Goal: Download file/media

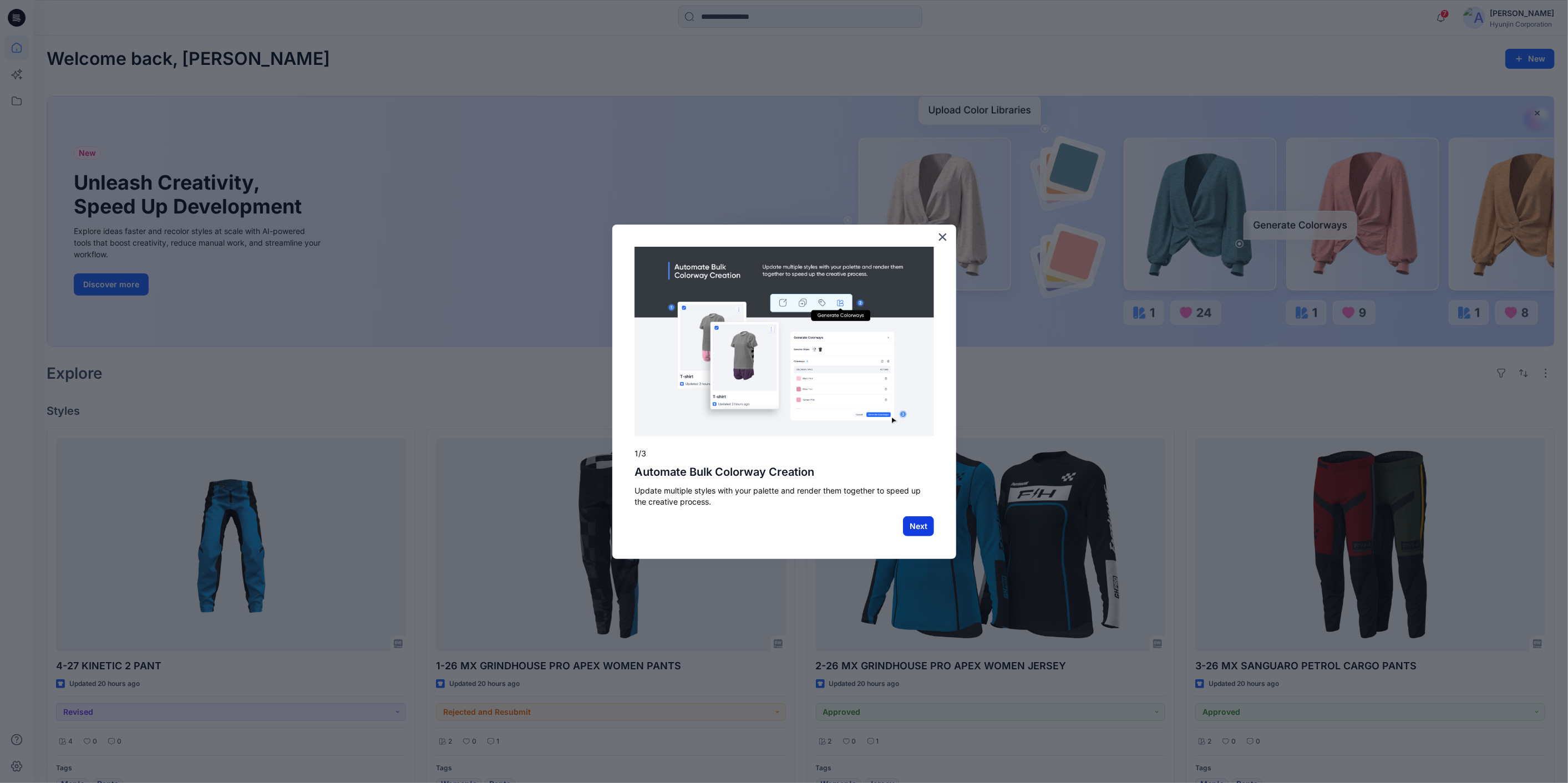
click at [922, 527] on button "Next" at bounding box center [918, 526] width 31 height 20
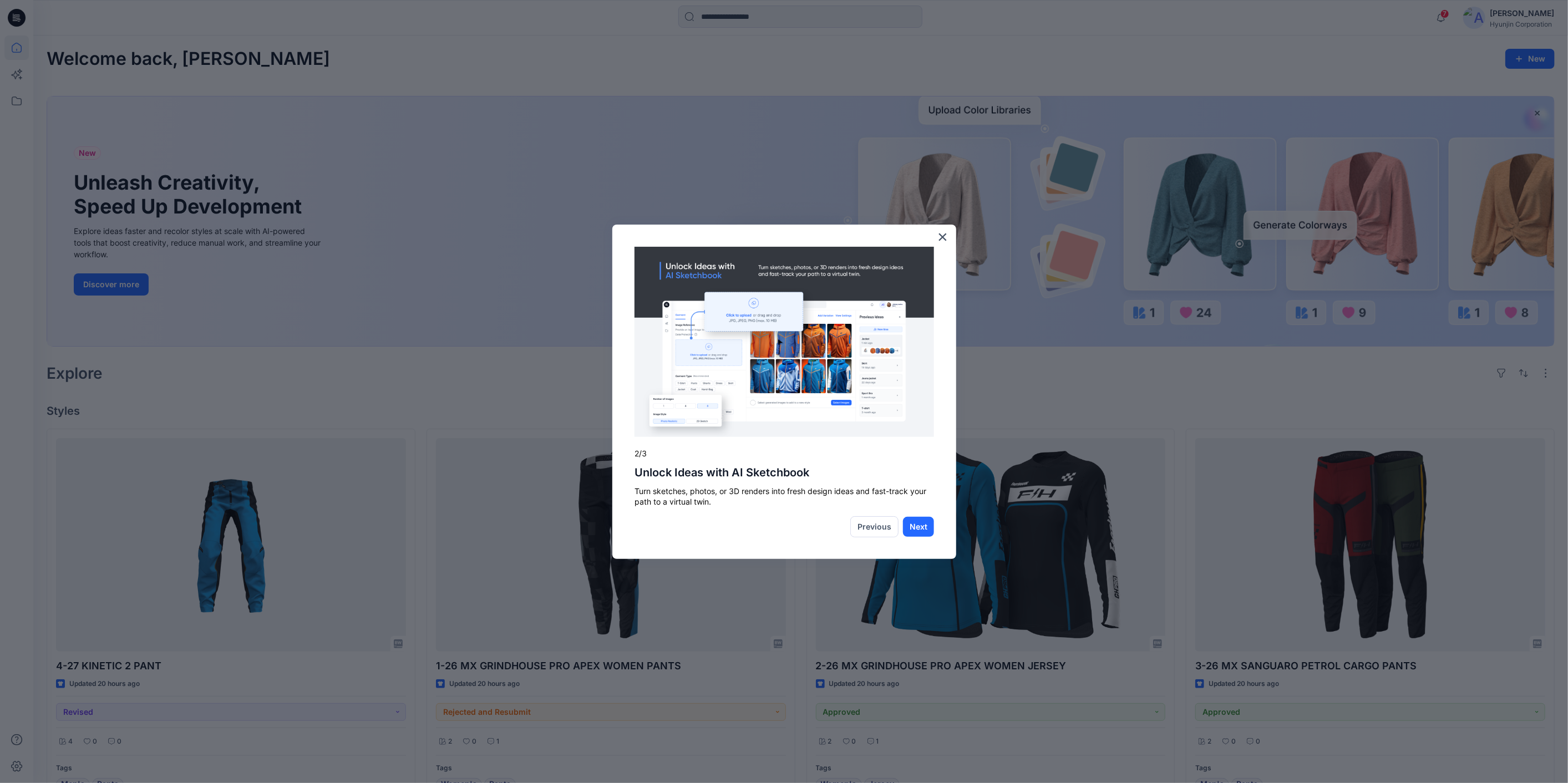
click at [922, 527] on button "Next" at bounding box center [918, 526] width 31 height 20
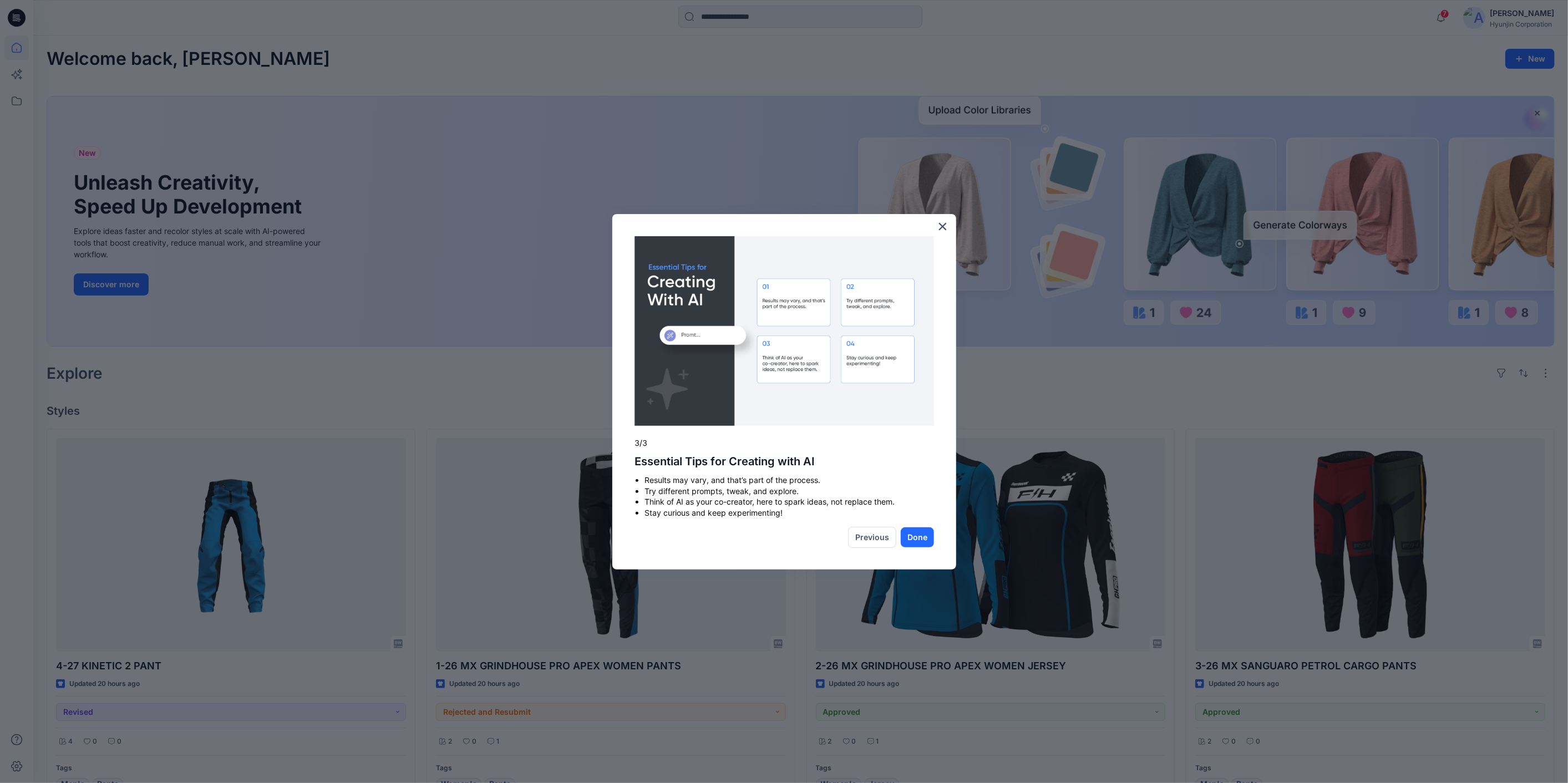
click at [922, 527] on button "Done" at bounding box center [917, 537] width 33 height 20
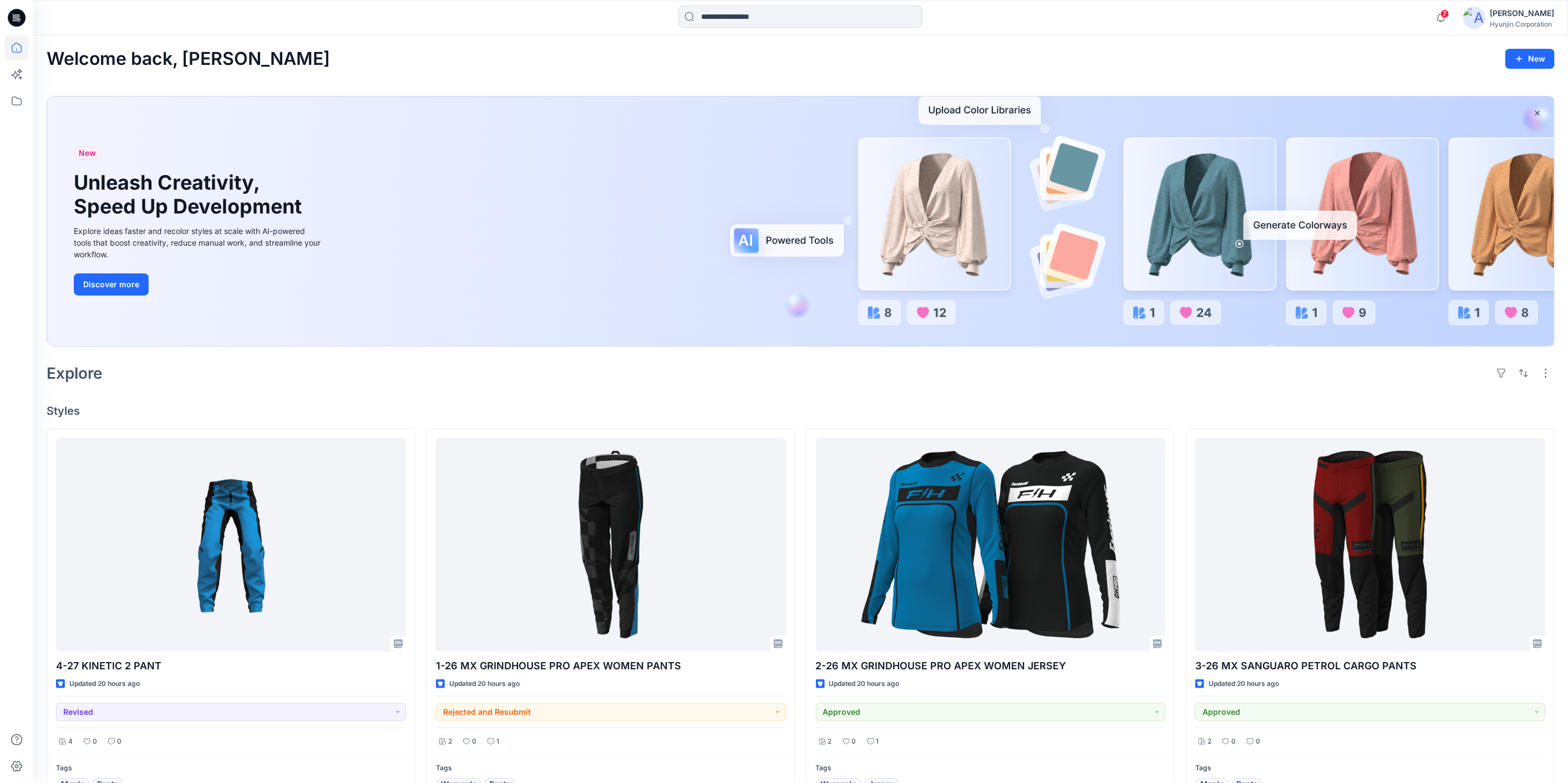
scroll to position [185, 0]
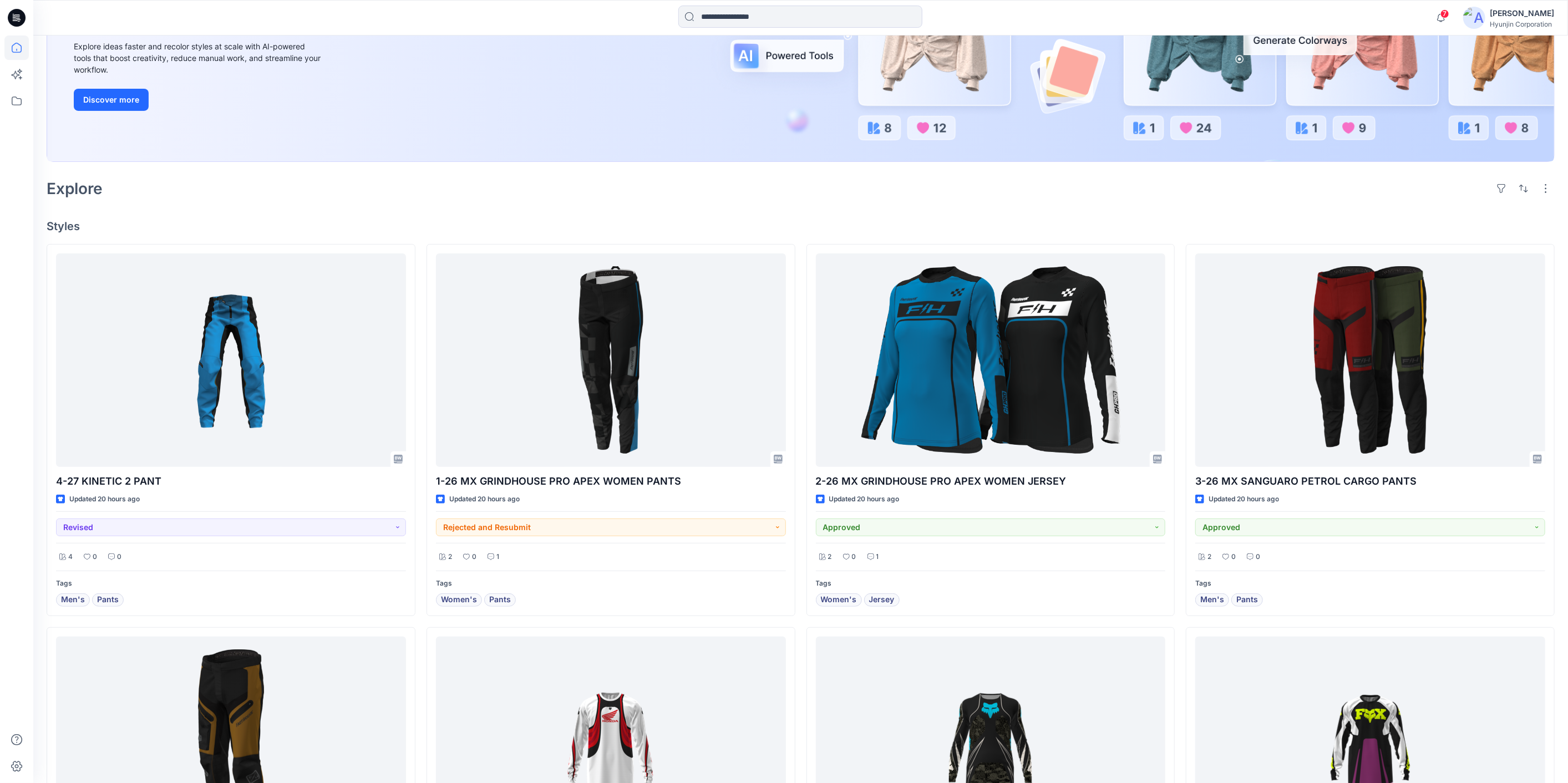
click at [681, 210] on div "Welcome back, [PERSON_NAME] New New Unleash Creativity, Speed Up Development Ex…" at bounding box center [801, 644] width 1535 height 1587
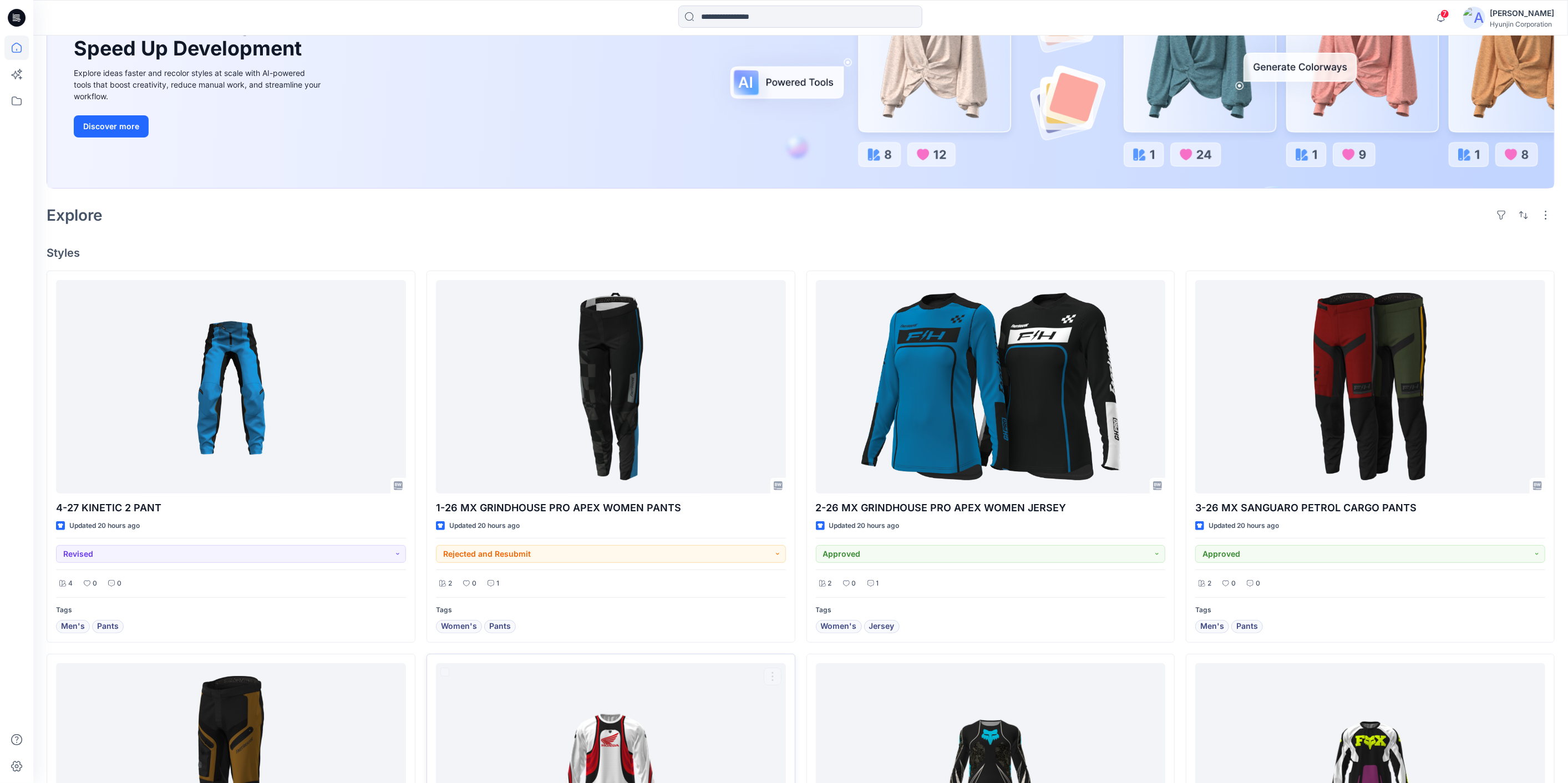
scroll to position [158, 0]
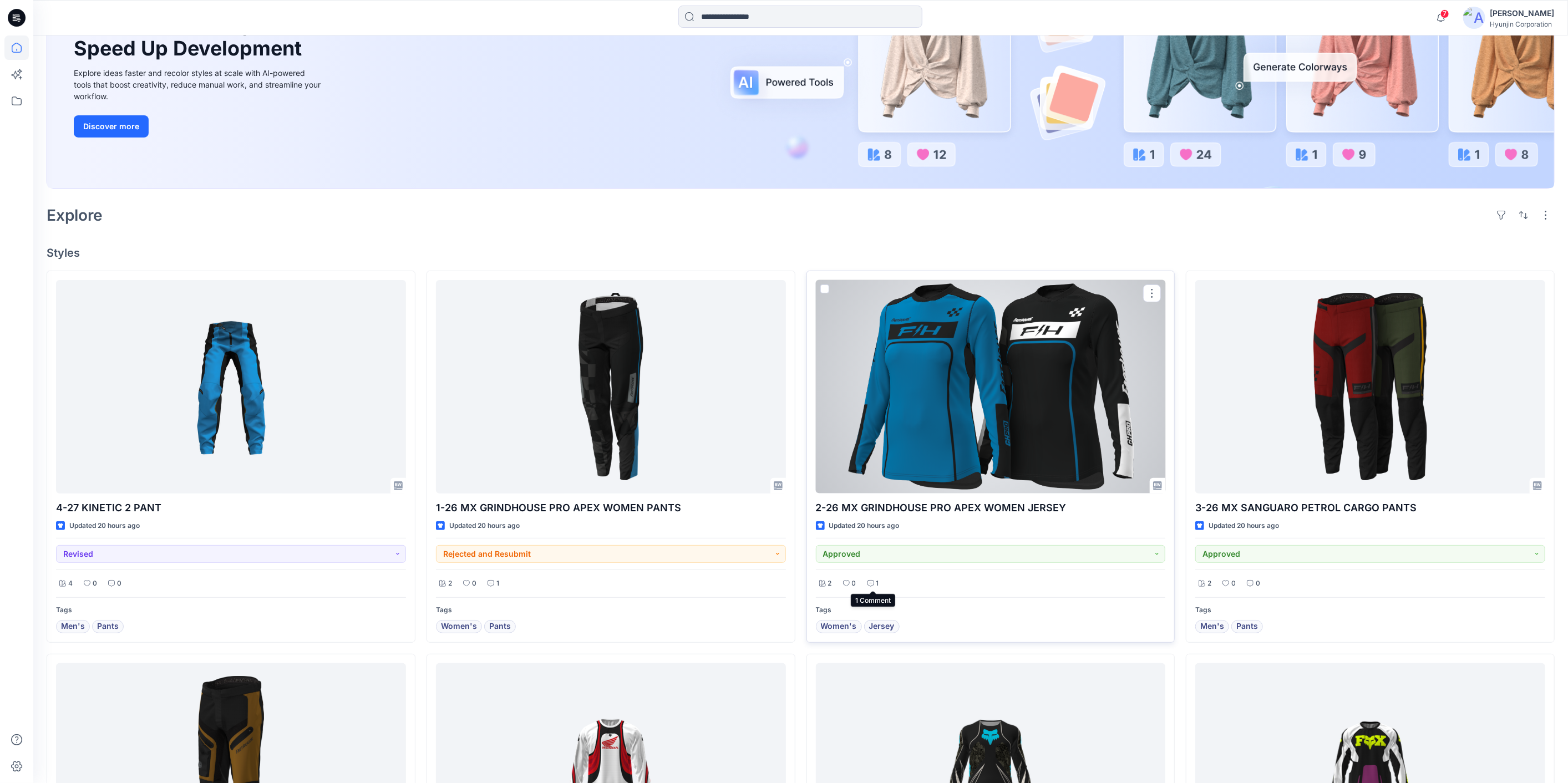
click at [872, 584] on icon at bounding box center [870, 583] width 6 height 6
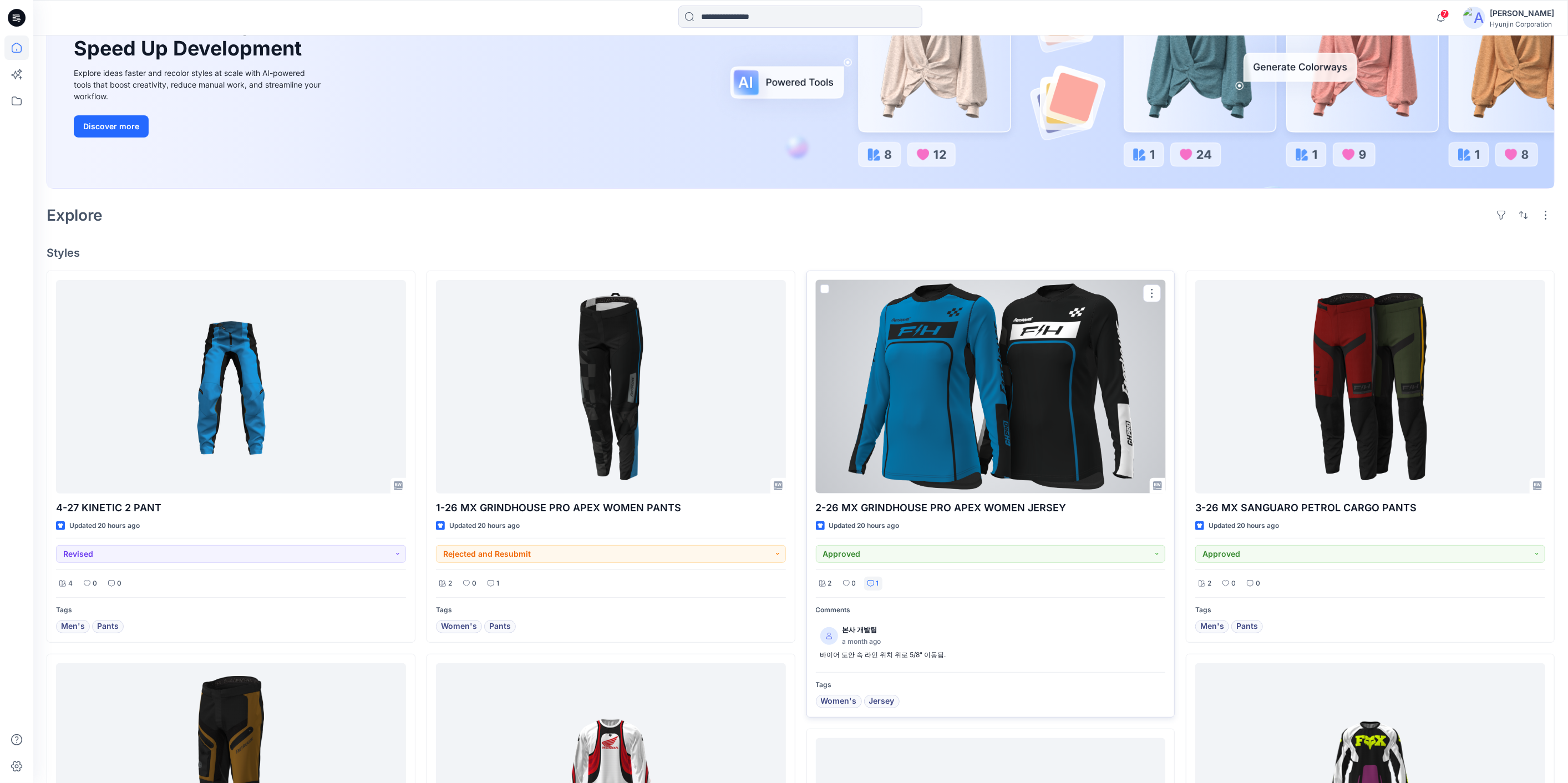
click at [872, 584] on icon at bounding box center [870, 583] width 6 height 6
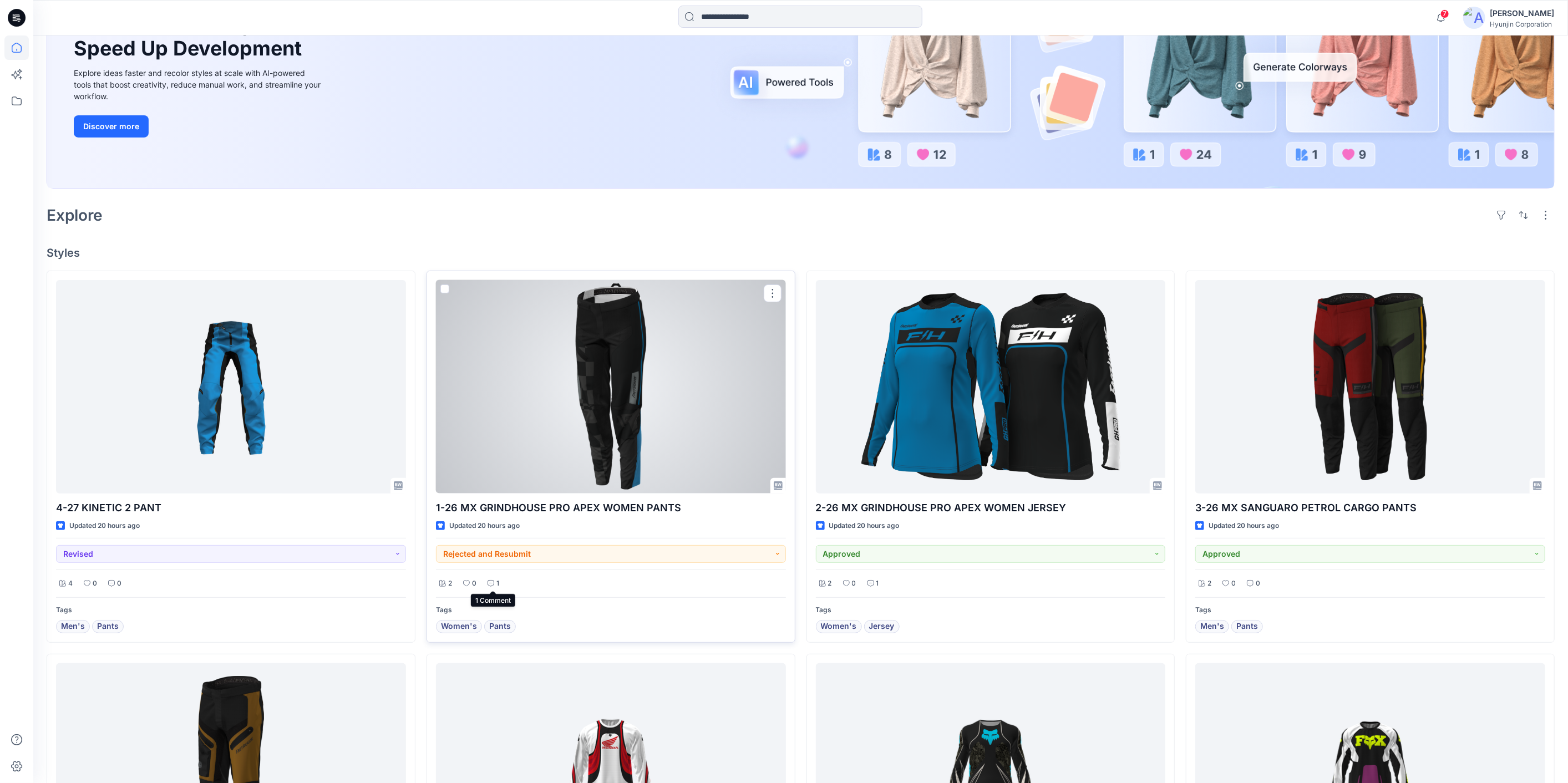
click at [497, 586] on p "1" at bounding box center [498, 584] width 3 height 12
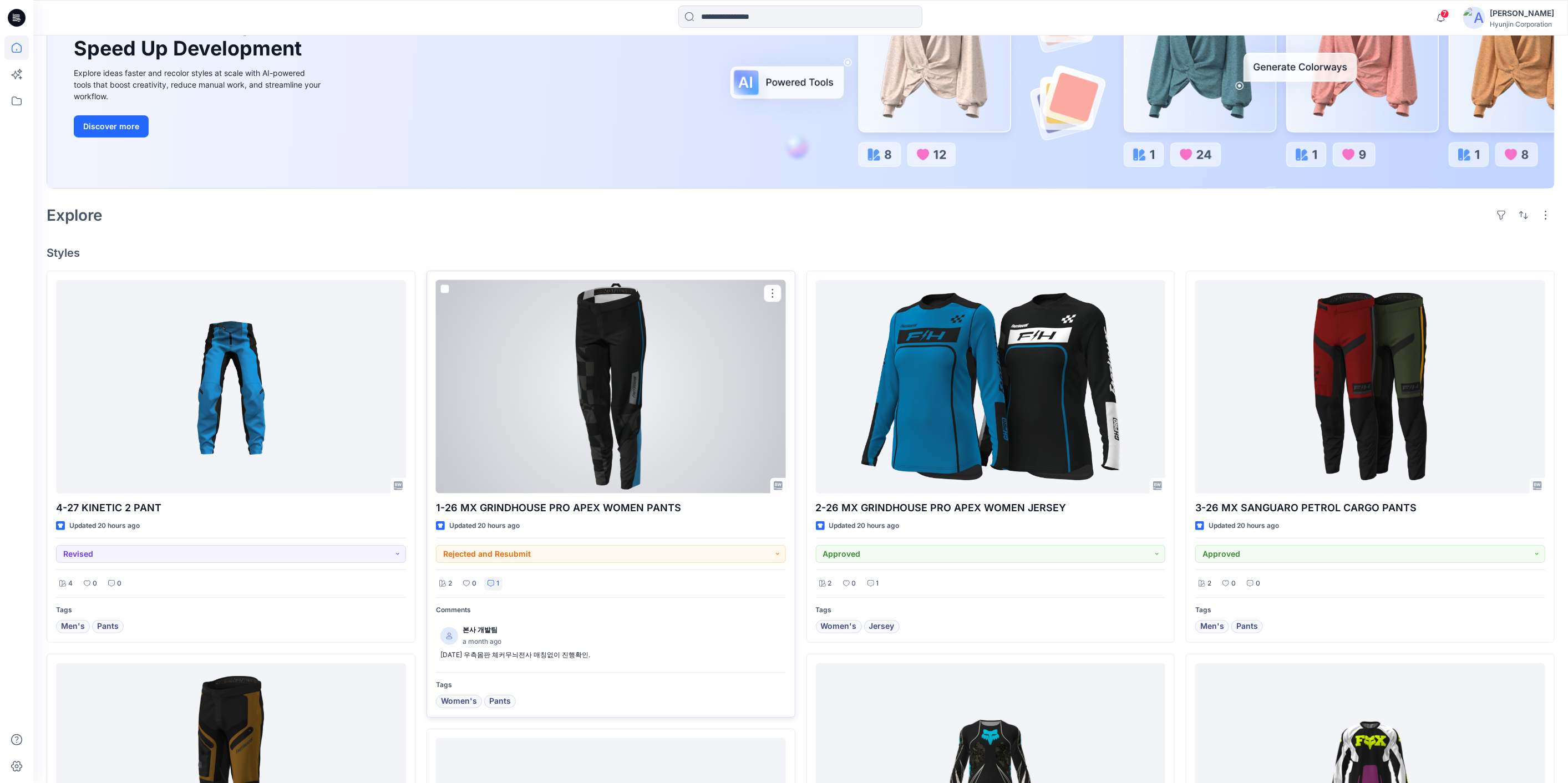
click at [497, 586] on p "1" at bounding box center [498, 584] width 3 height 12
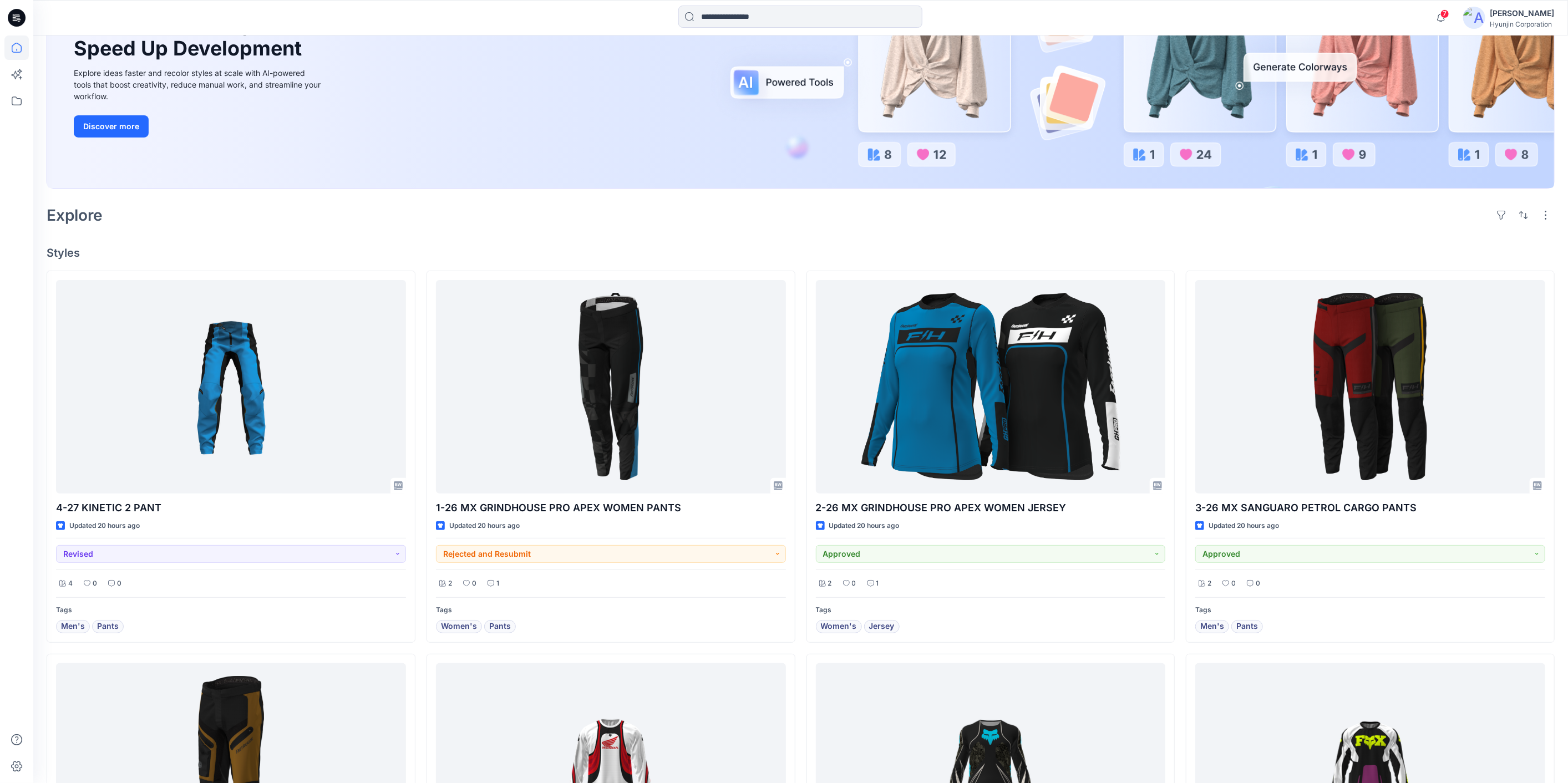
click at [17, 98] on icon at bounding box center [16, 101] width 10 height 9
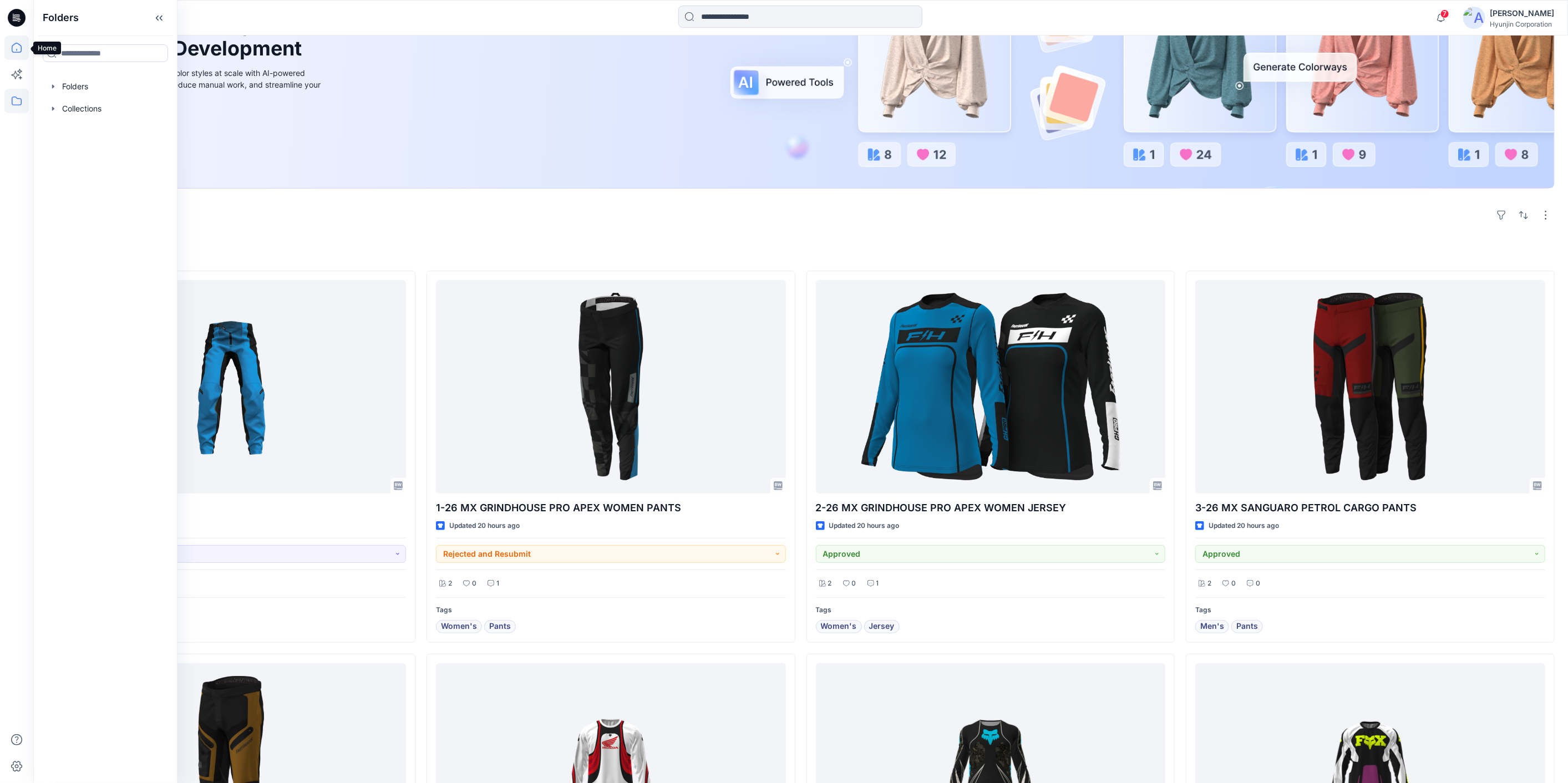
click at [18, 48] on icon at bounding box center [16, 48] width 24 height 24
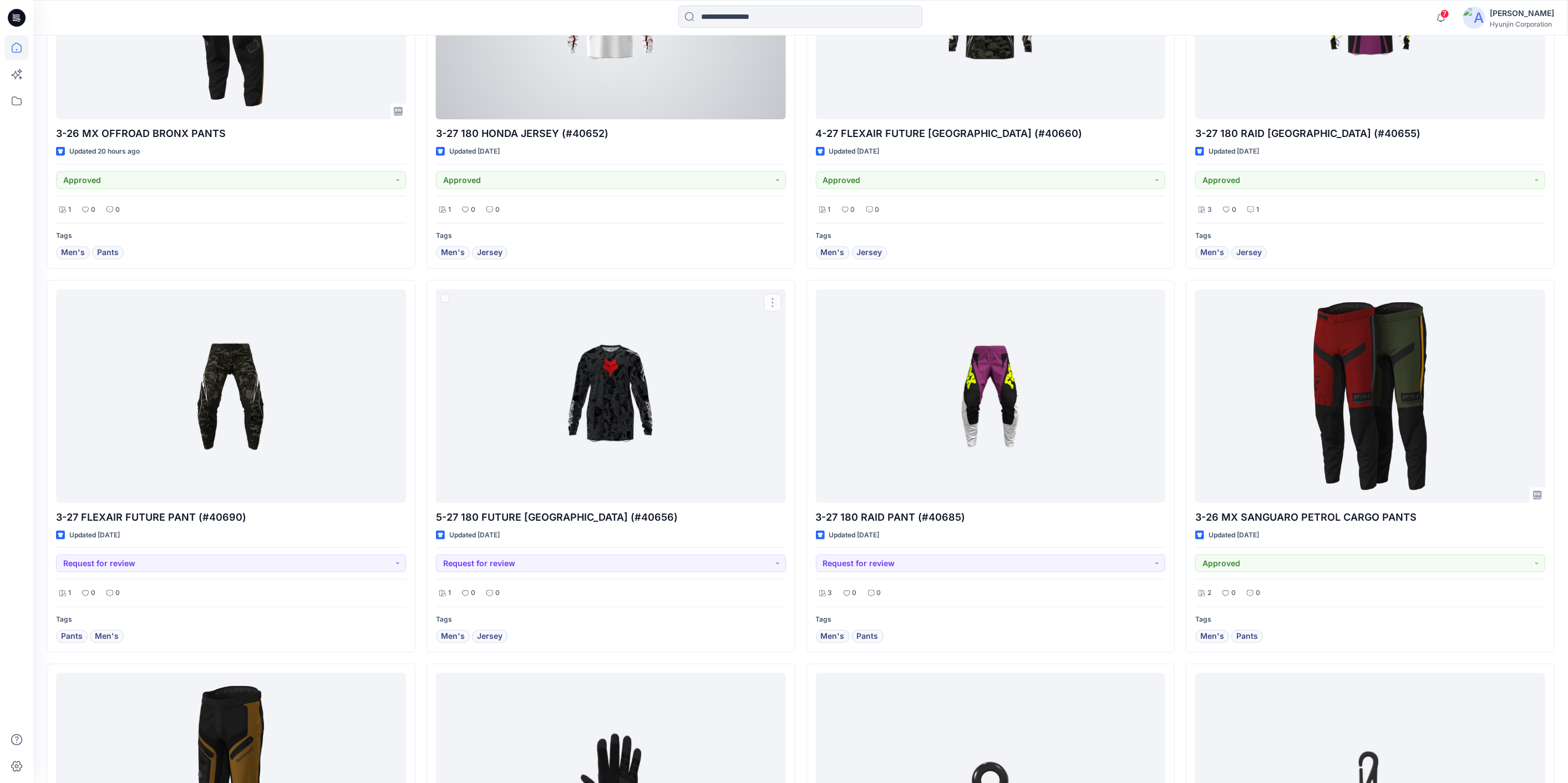
scroll to position [0, 0]
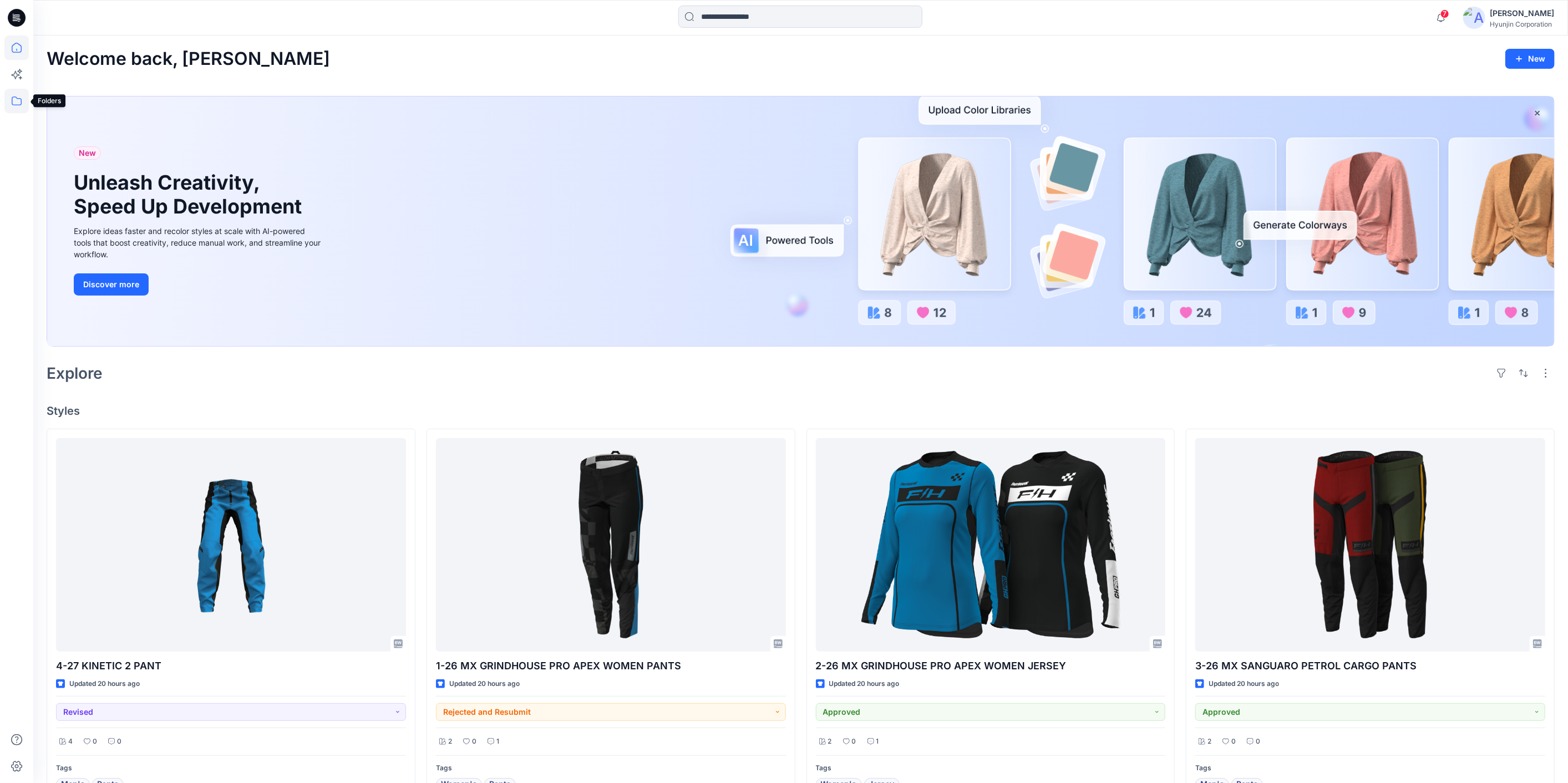
click at [15, 104] on icon at bounding box center [16, 100] width 24 height 24
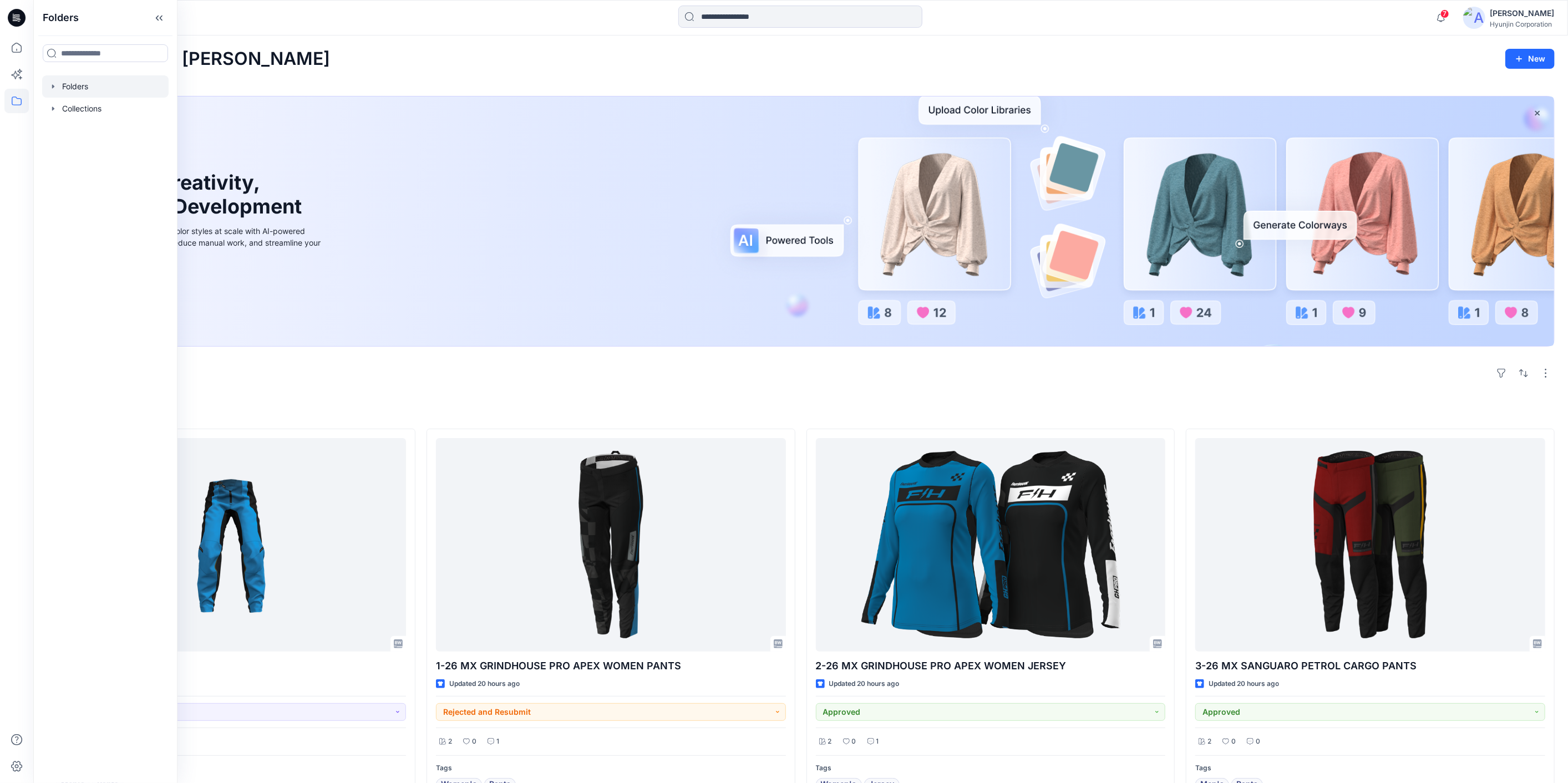
click at [89, 90] on div at bounding box center [105, 86] width 126 height 22
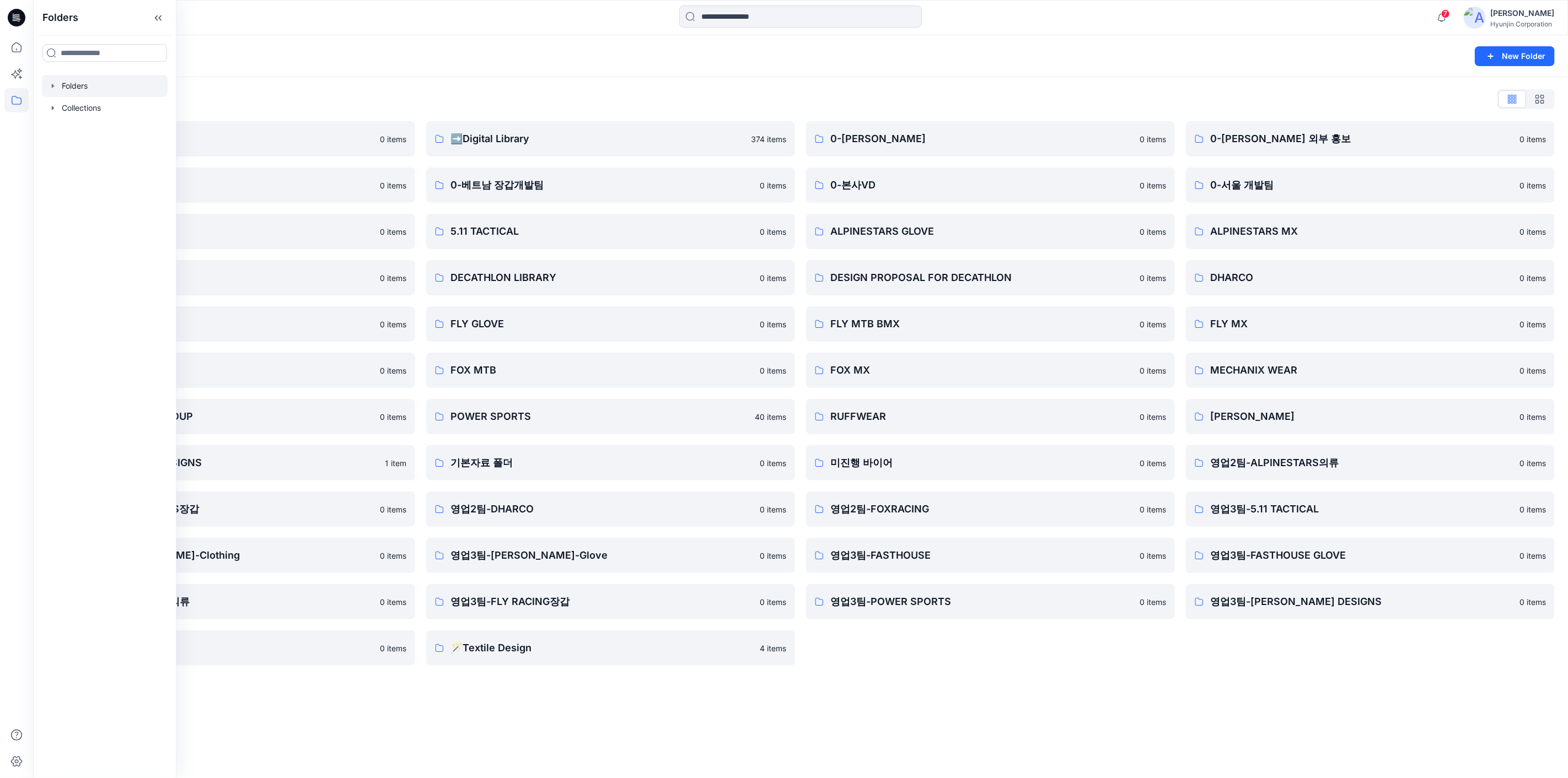
click at [1008, 654] on div "0-[PERSON_NAME] 0 items 0-본사VD 0 items ALPINESTARS GLOVE 0 items DESIGN PROPOSA…" at bounding box center [990, 393] width 369 height 545
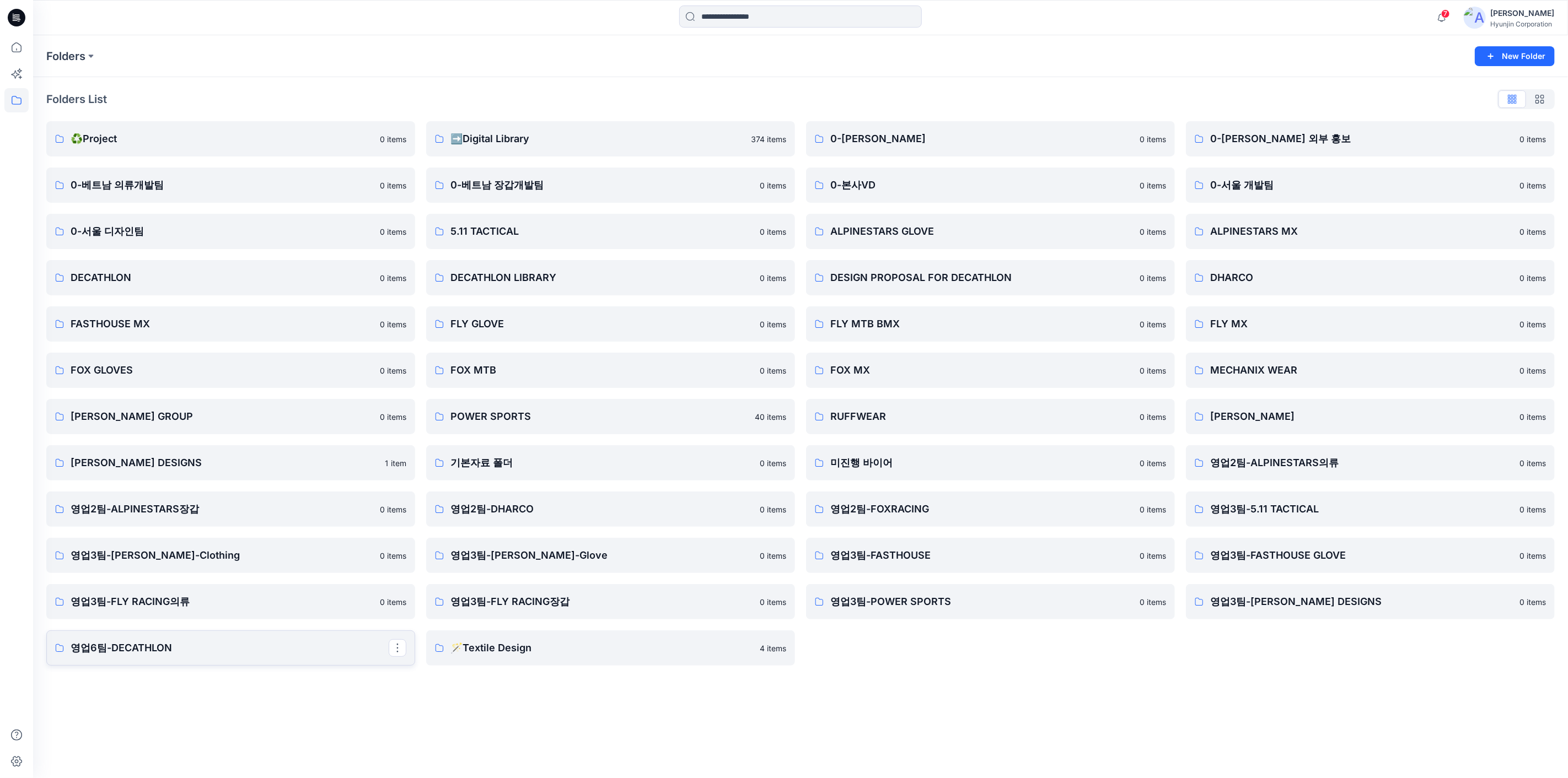
click at [187, 647] on p "영업6팀-DECATHLON" at bounding box center [229, 648] width 318 height 15
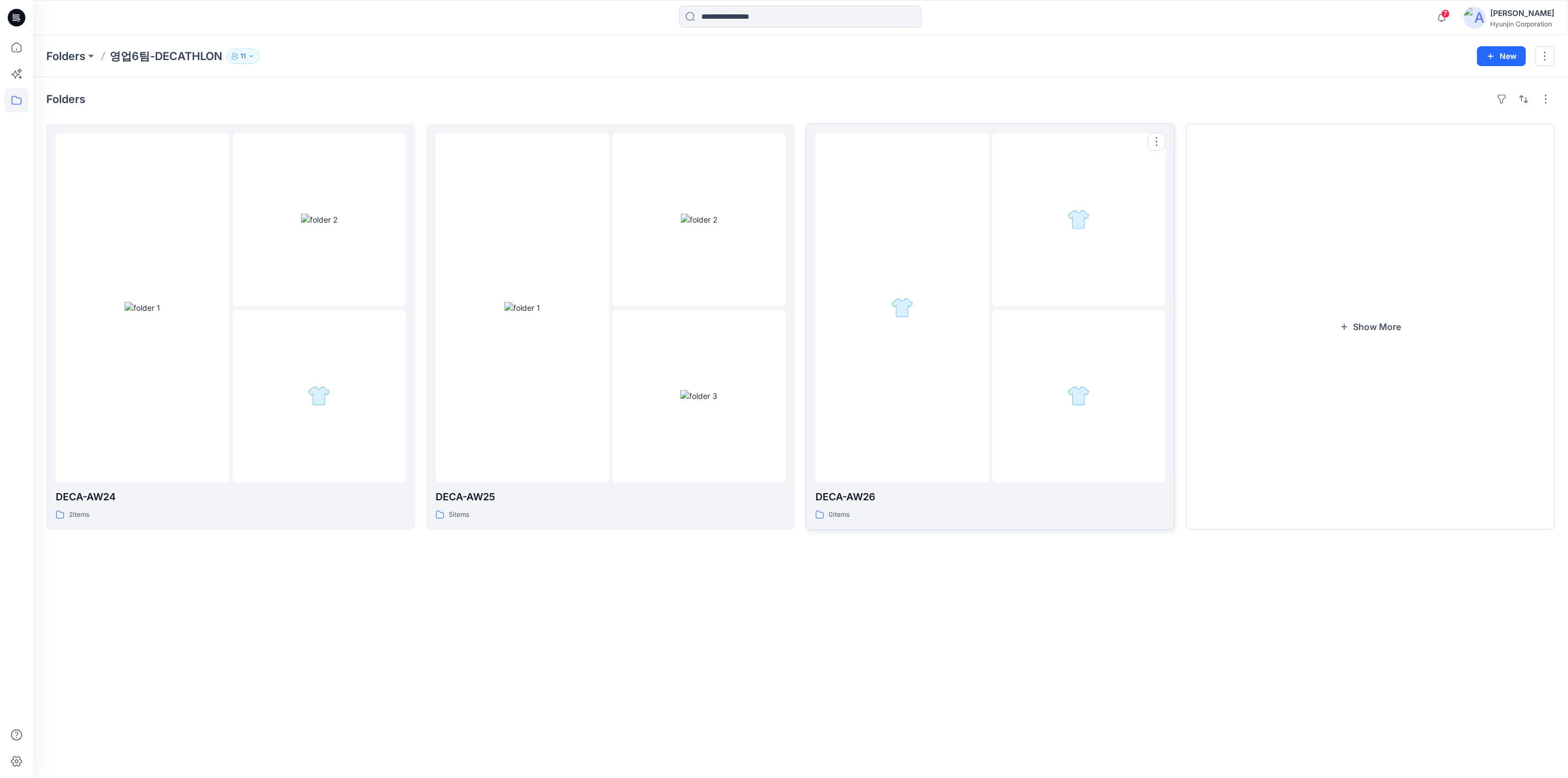
click at [968, 343] on div at bounding box center [902, 307] width 174 height 350
click at [1487, 348] on button "Show More" at bounding box center [1370, 327] width 369 height 406
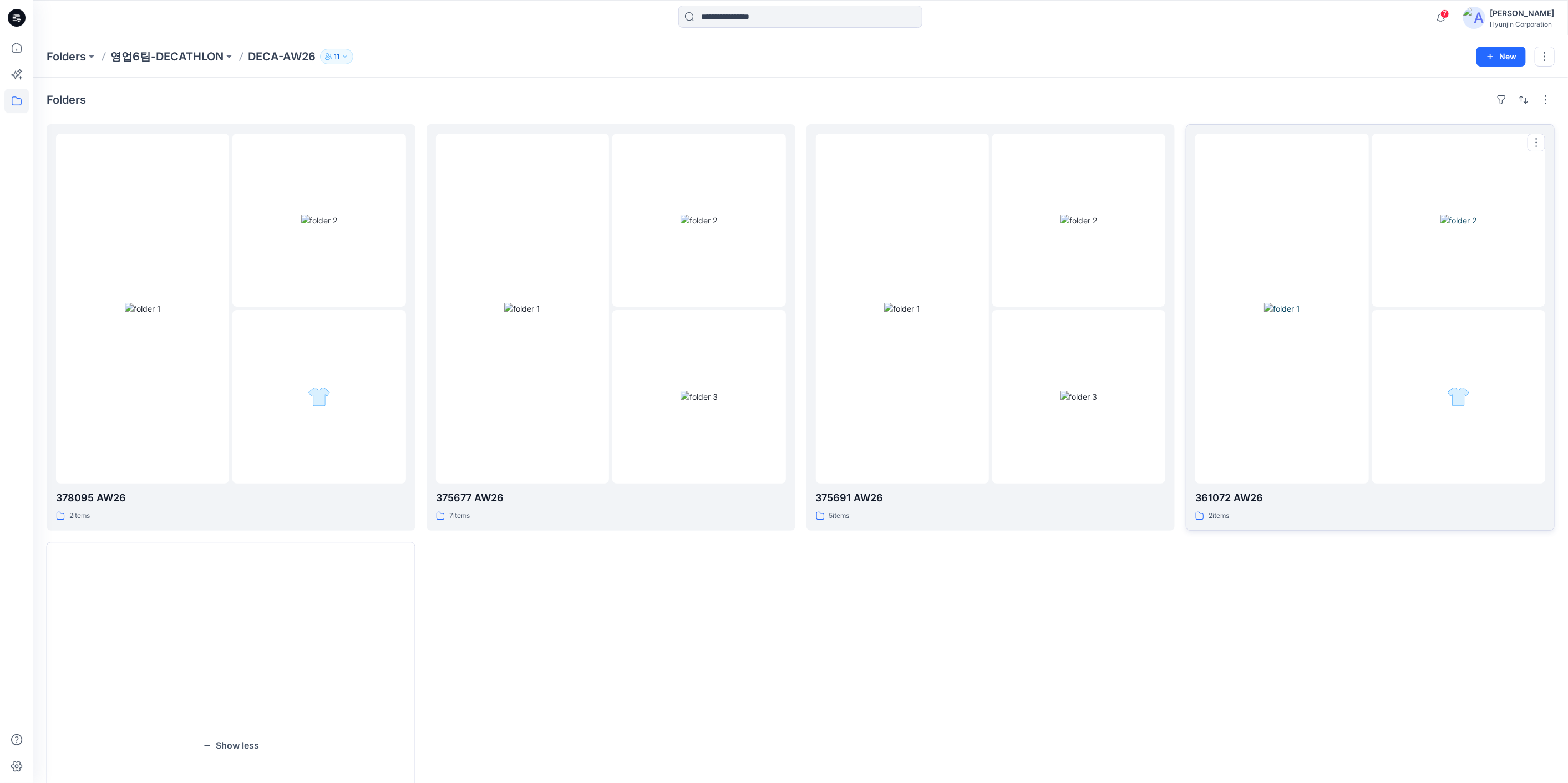
click at [1270, 444] on div at bounding box center [1281, 309] width 173 height 350
click at [1038, 308] on div at bounding box center [1079, 309] width 173 height 350
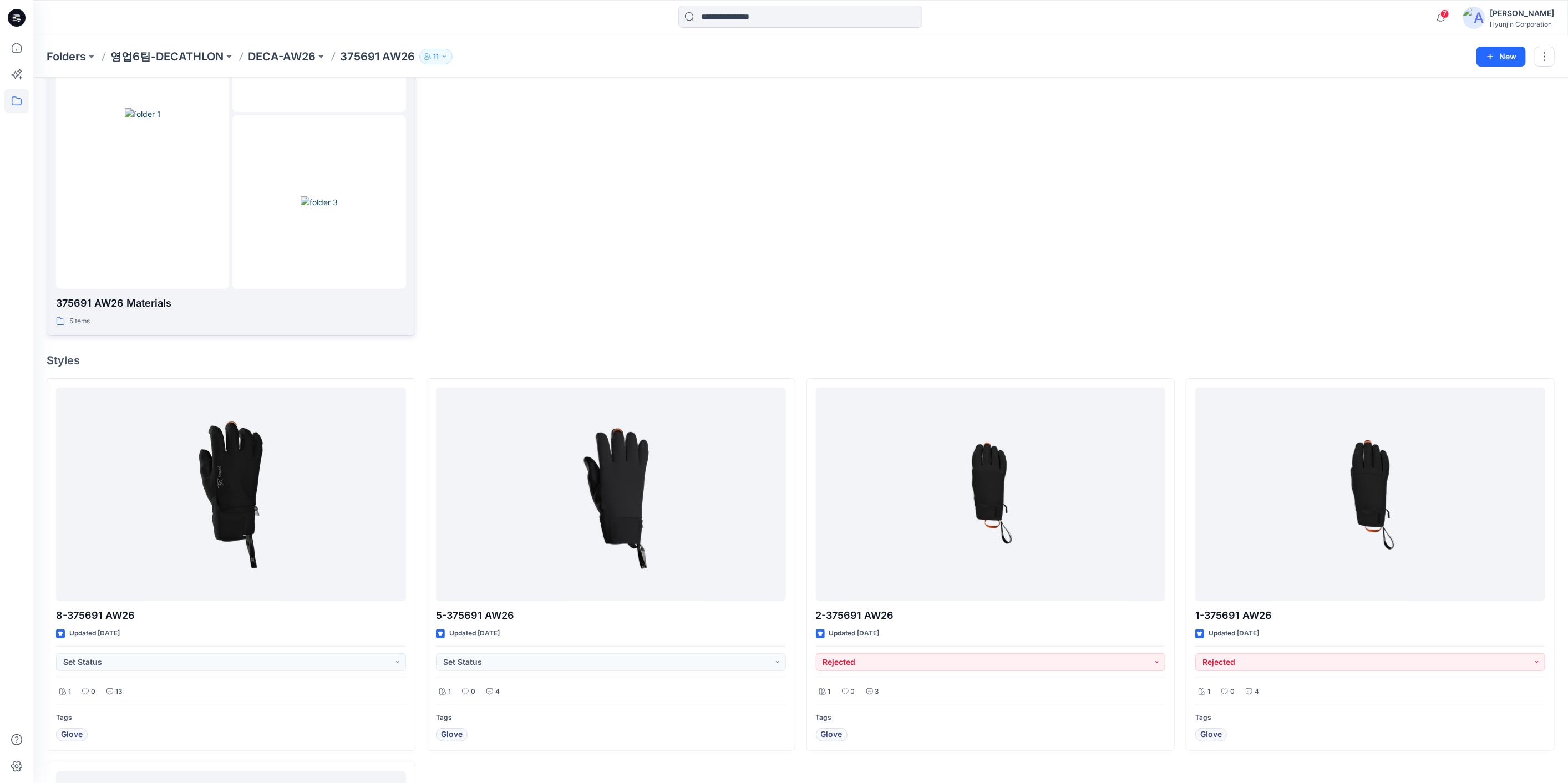
scroll to position [308, 0]
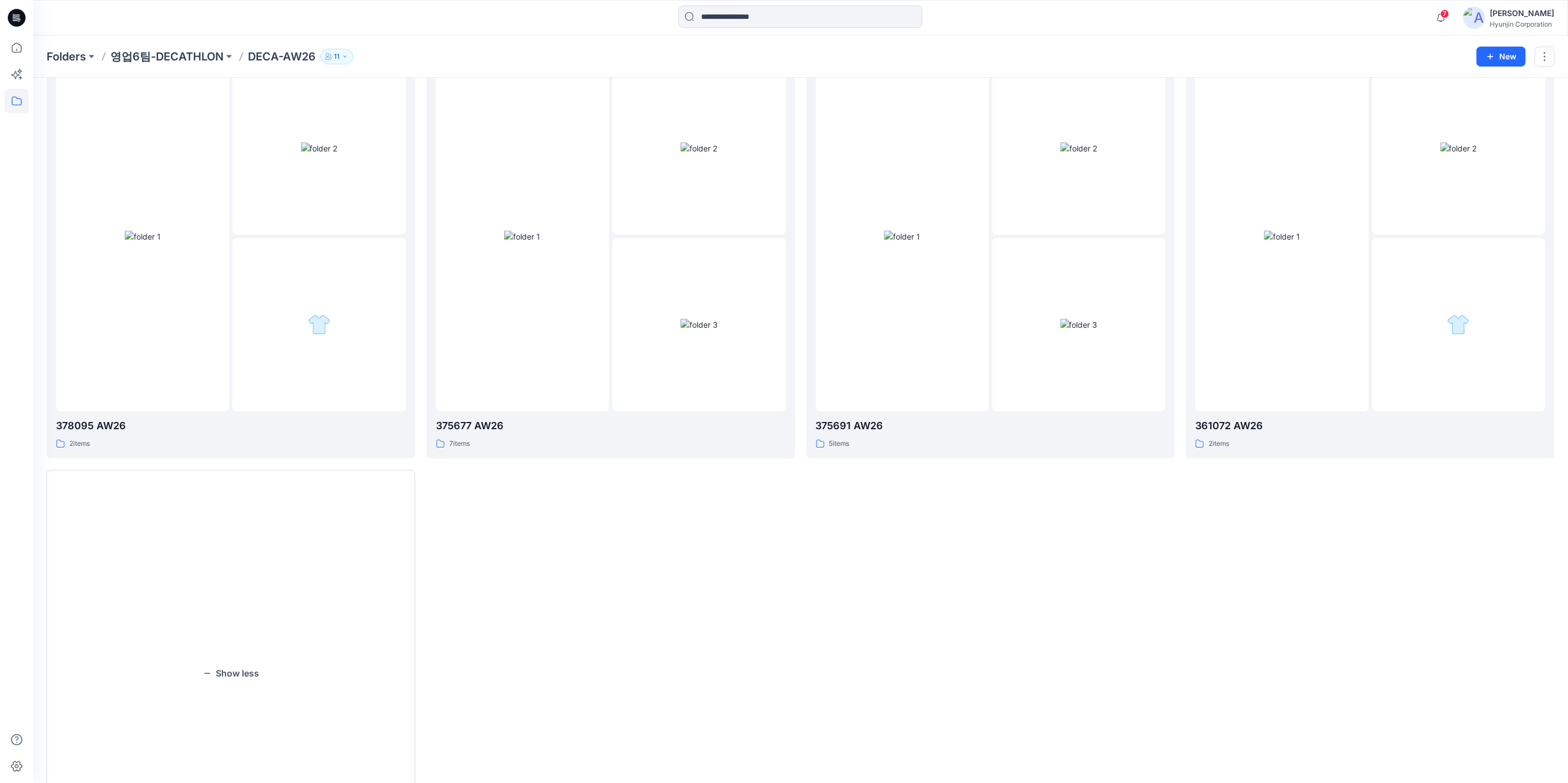
scroll to position [185, 0]
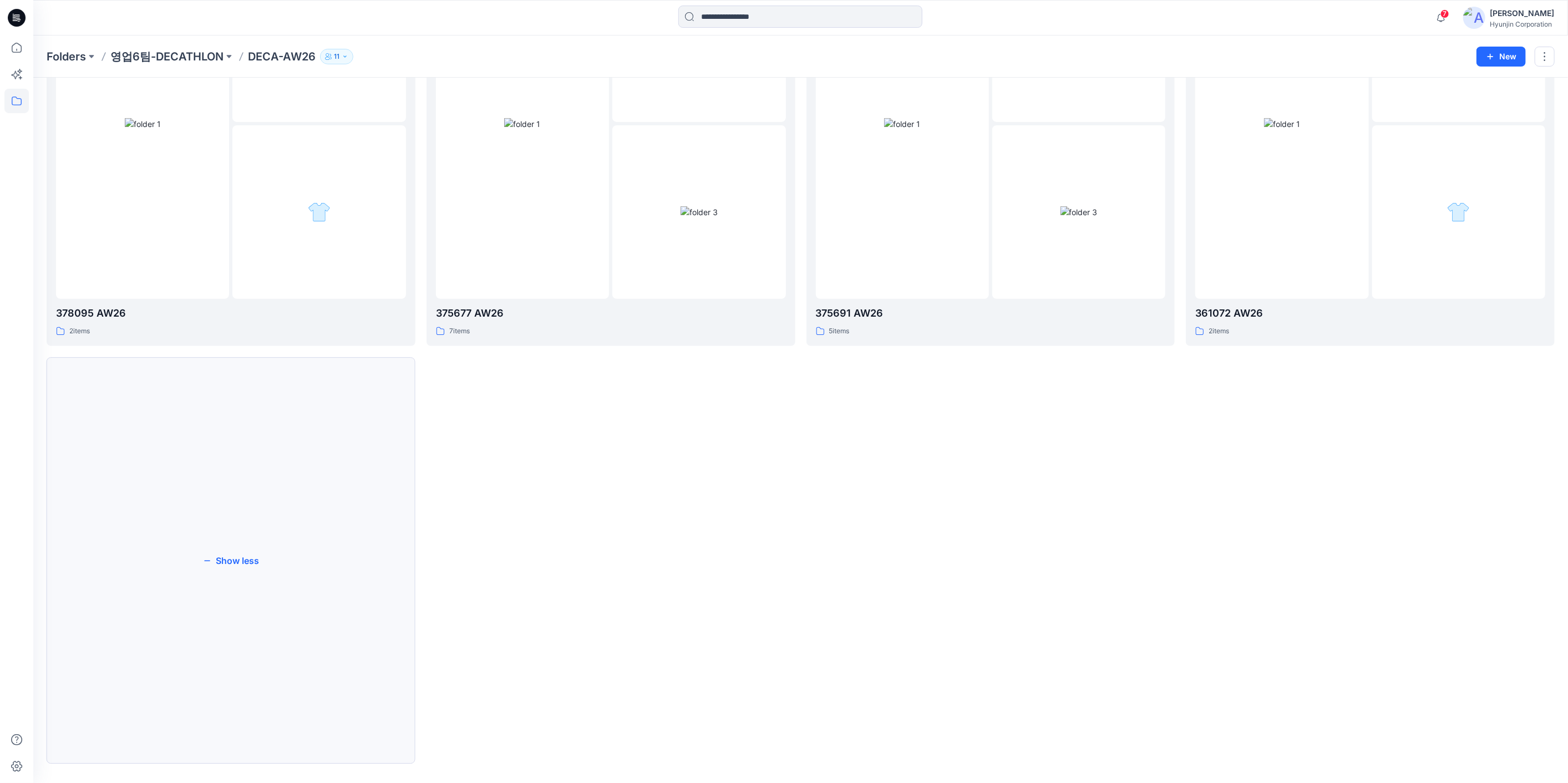
click at [290, 551] on button "Show less" at bounding box center [230, 560] width 368 height 406
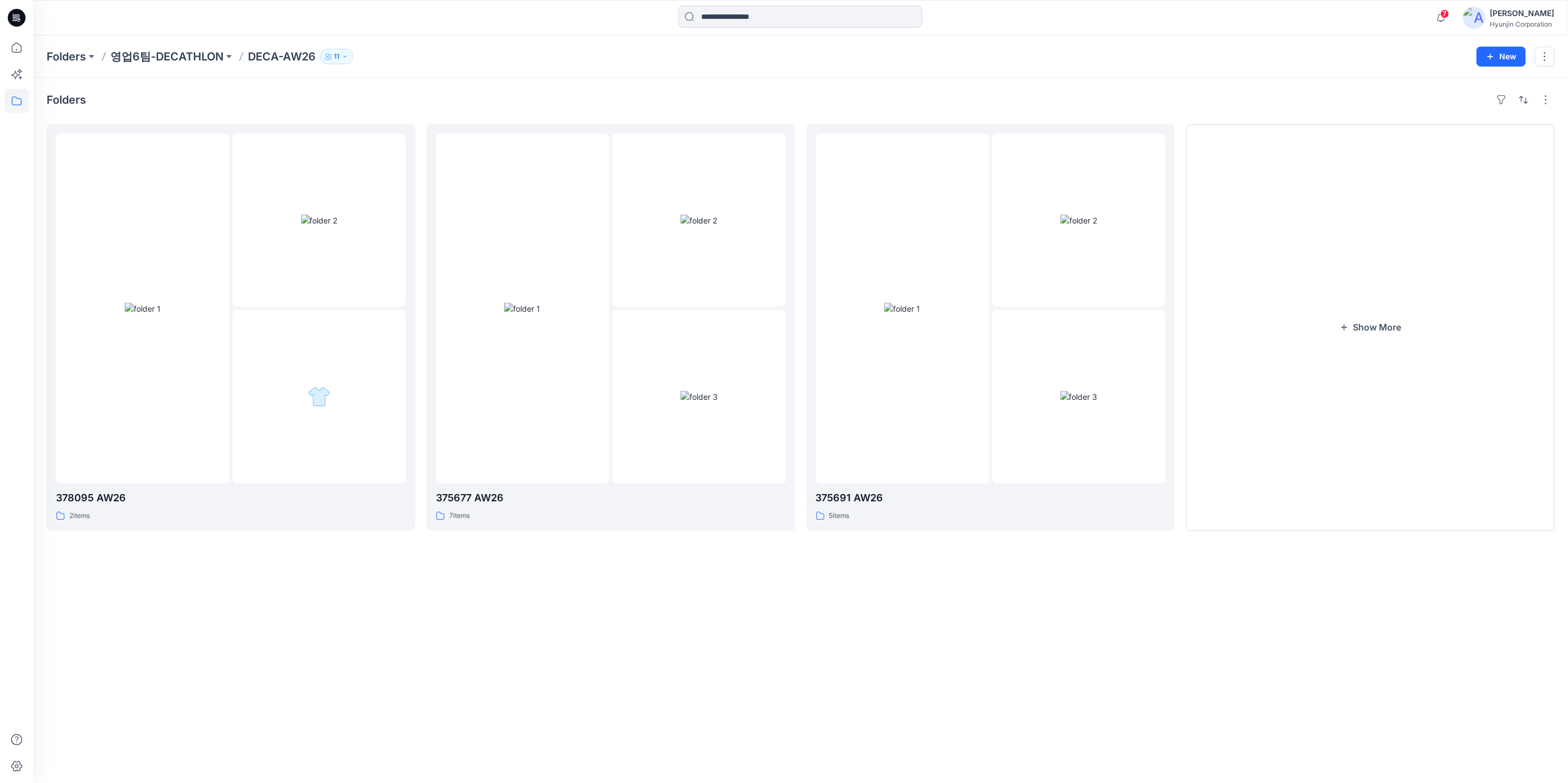
scroll to position [0, 0]
click at [1217, 408] on button "Show More" at bounding box center [1378, 329] width 371 height 409
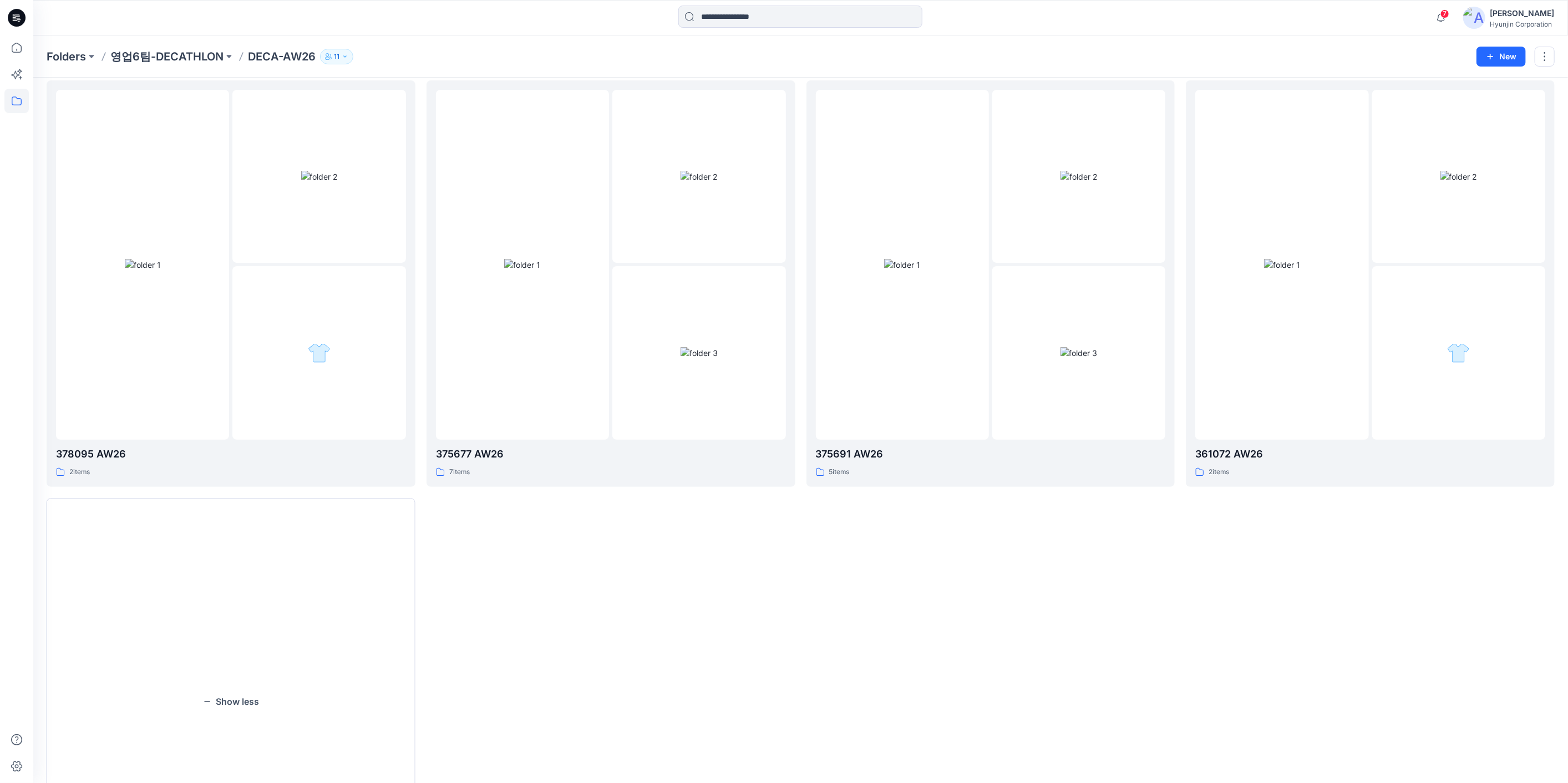
scroll to position [62, 0]
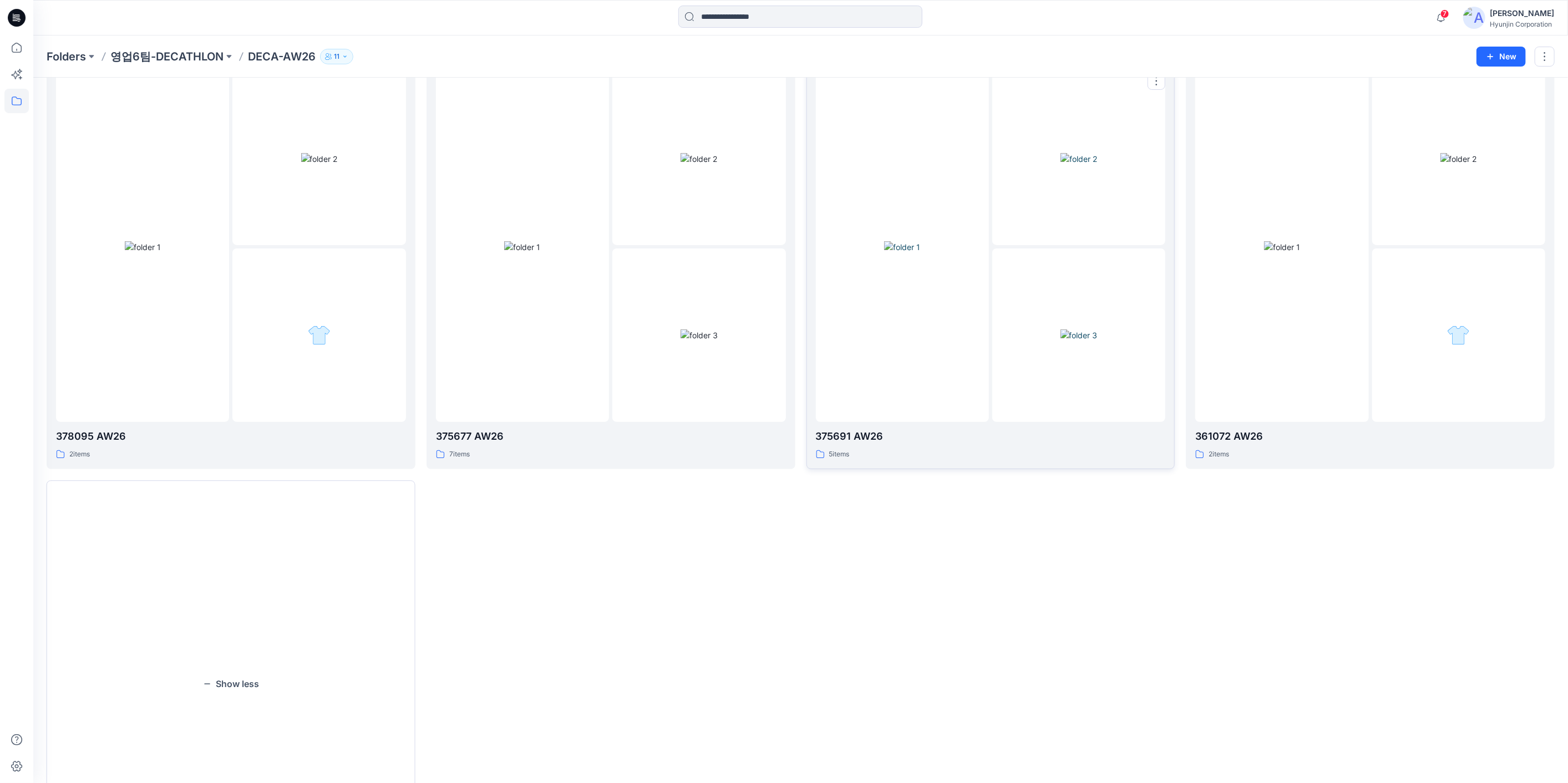
click at [1097, 341] on img at bounding box center [1079, 335] width 37 height 12
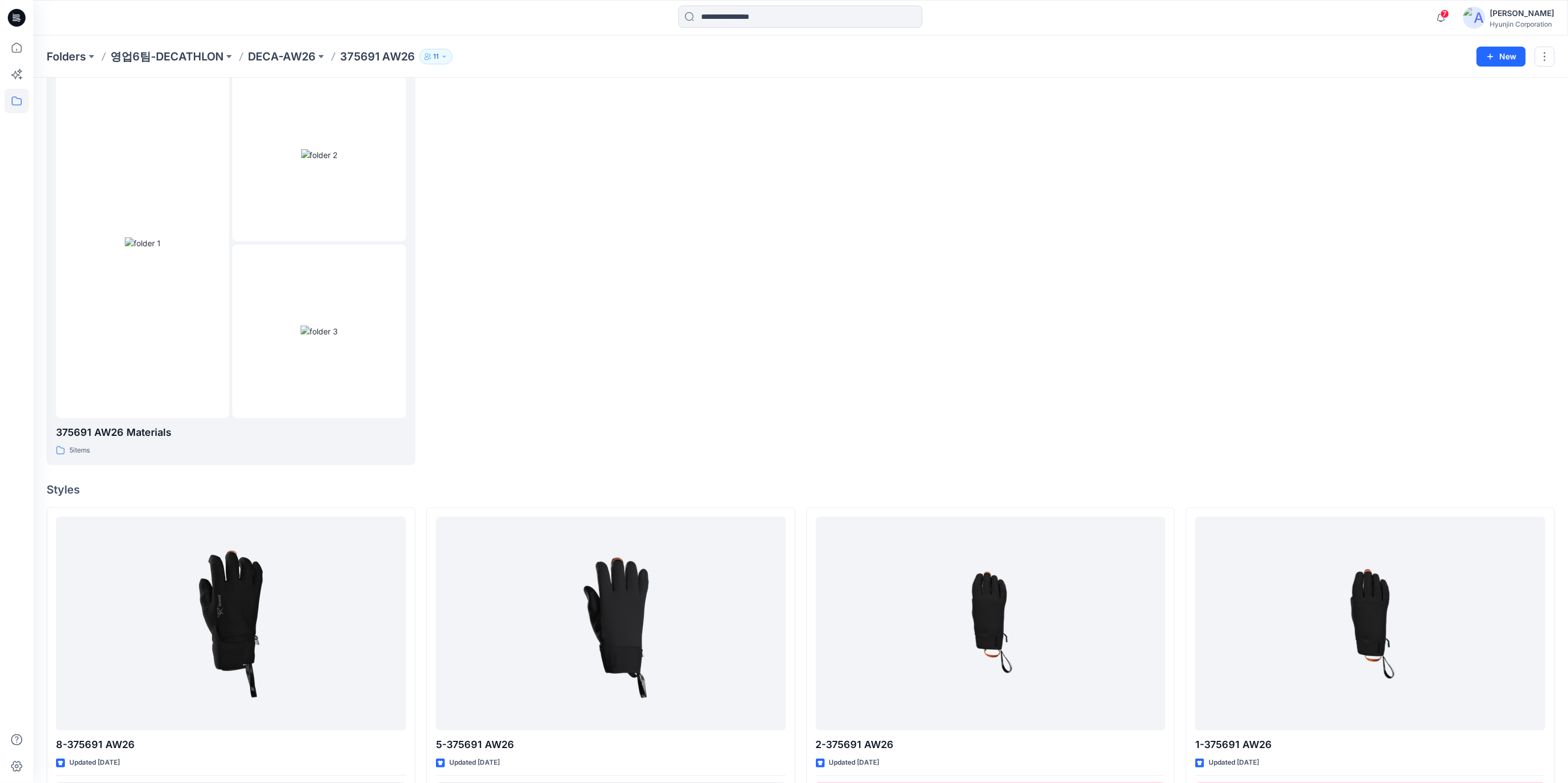
scroll to position [558, 0]
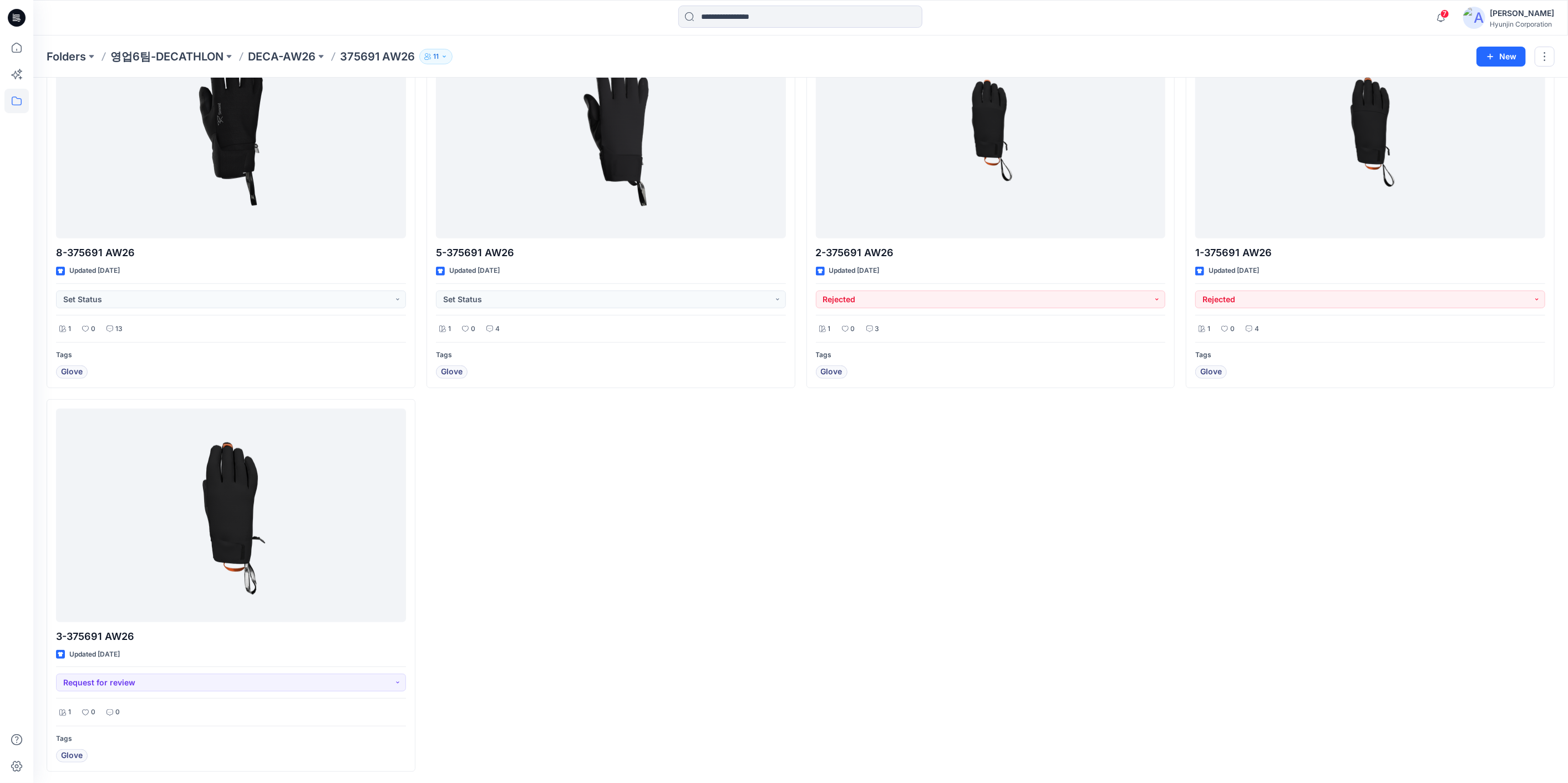
scroll to position [62, 0]
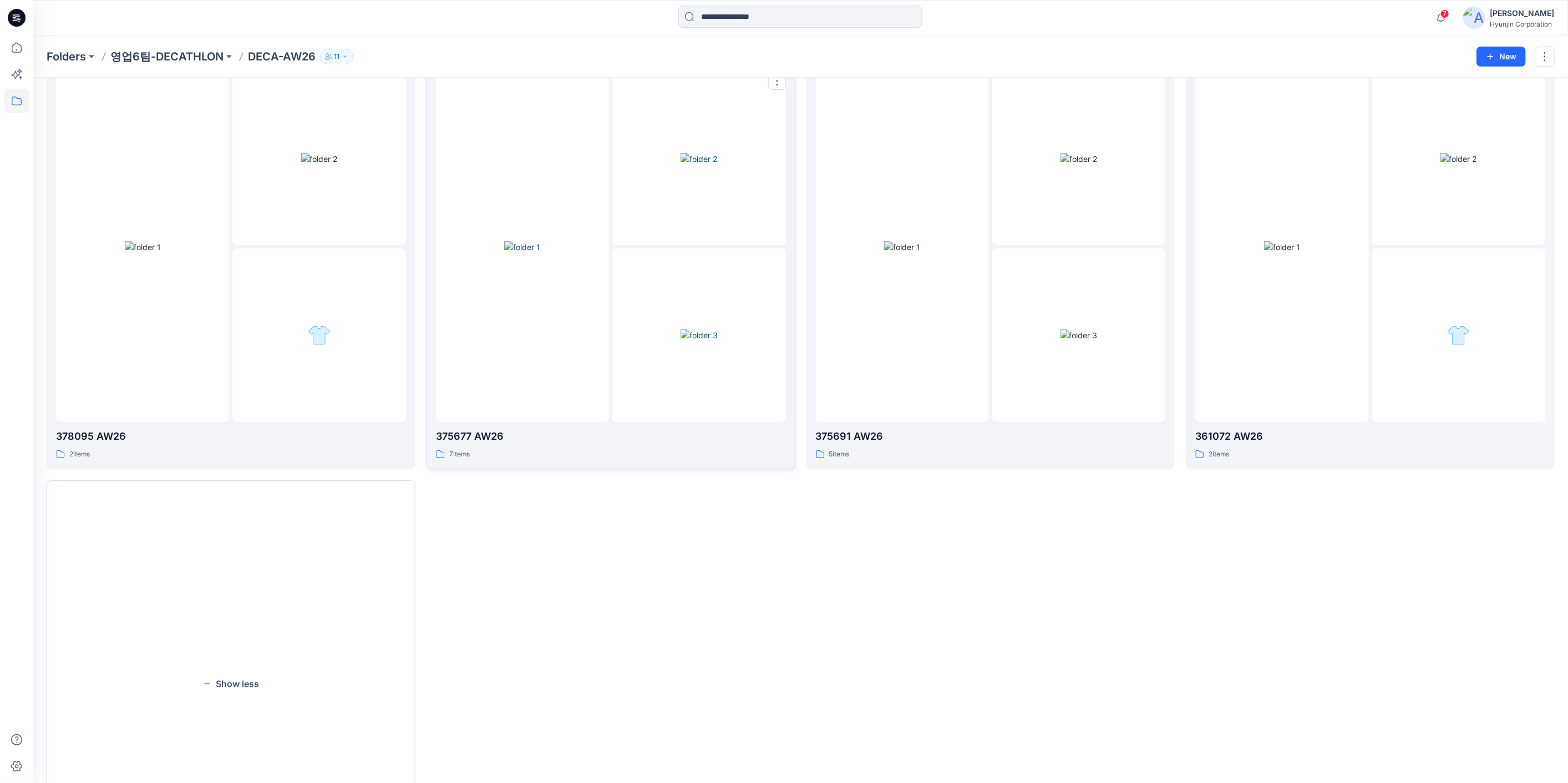
click at [540, 241] on img at bounding box center [522, 247] width 36 height 12
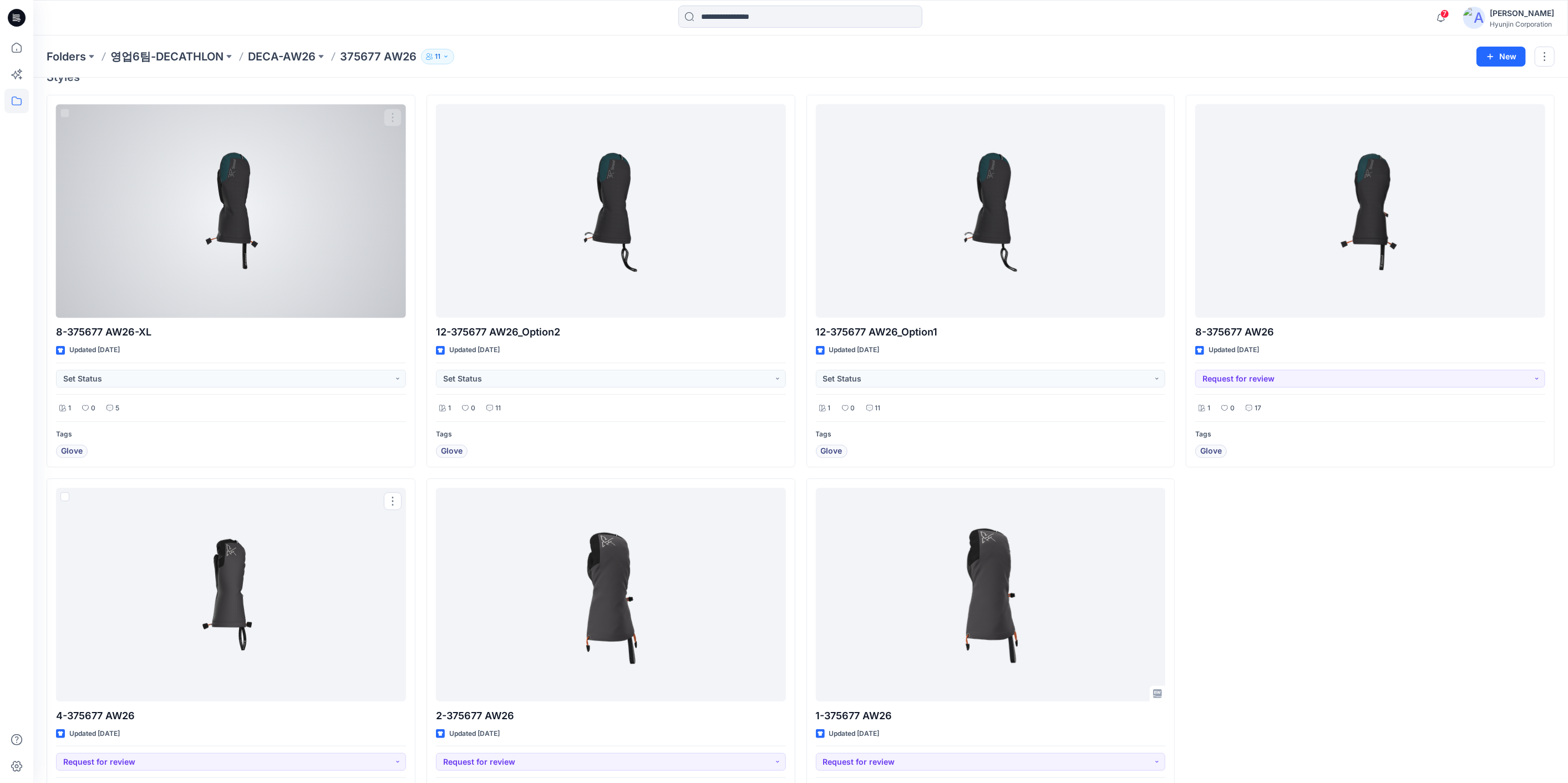
scroll to position [434, 0]
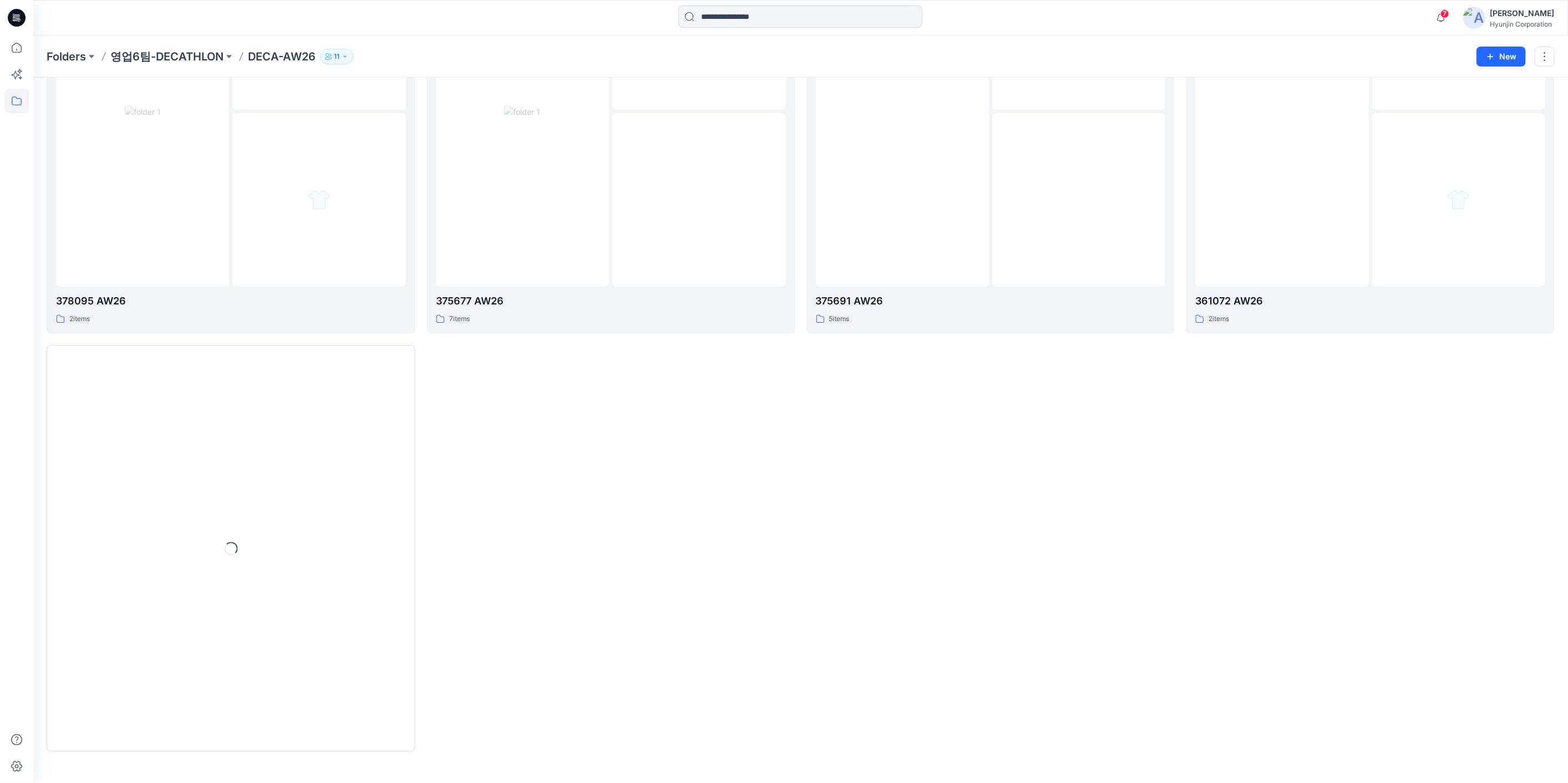
scroll to position [62, 0]
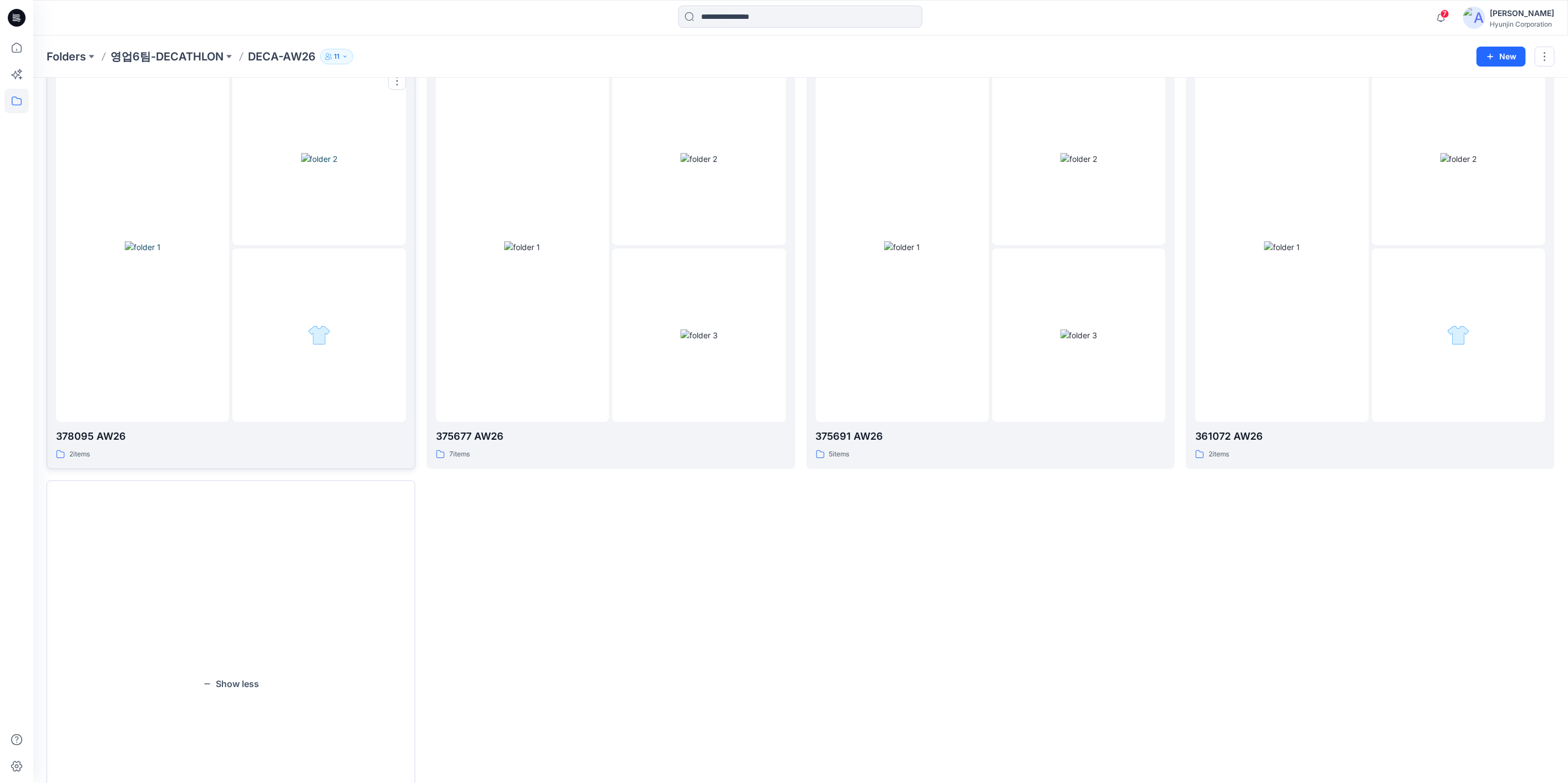
click at [296, 298] on div at bounding box center [318, 335] width 173 height 173
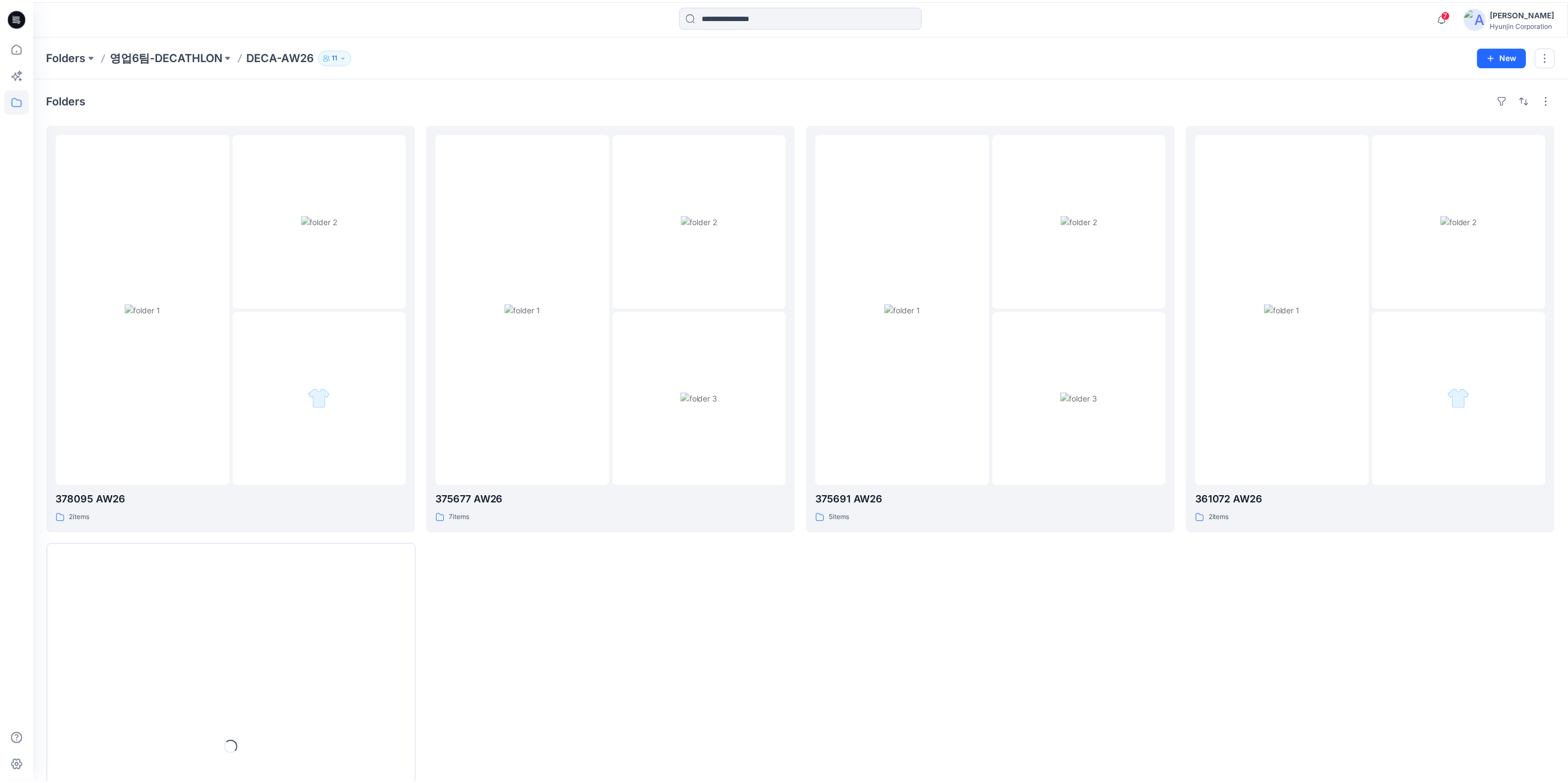
scroll to position [62, 0]
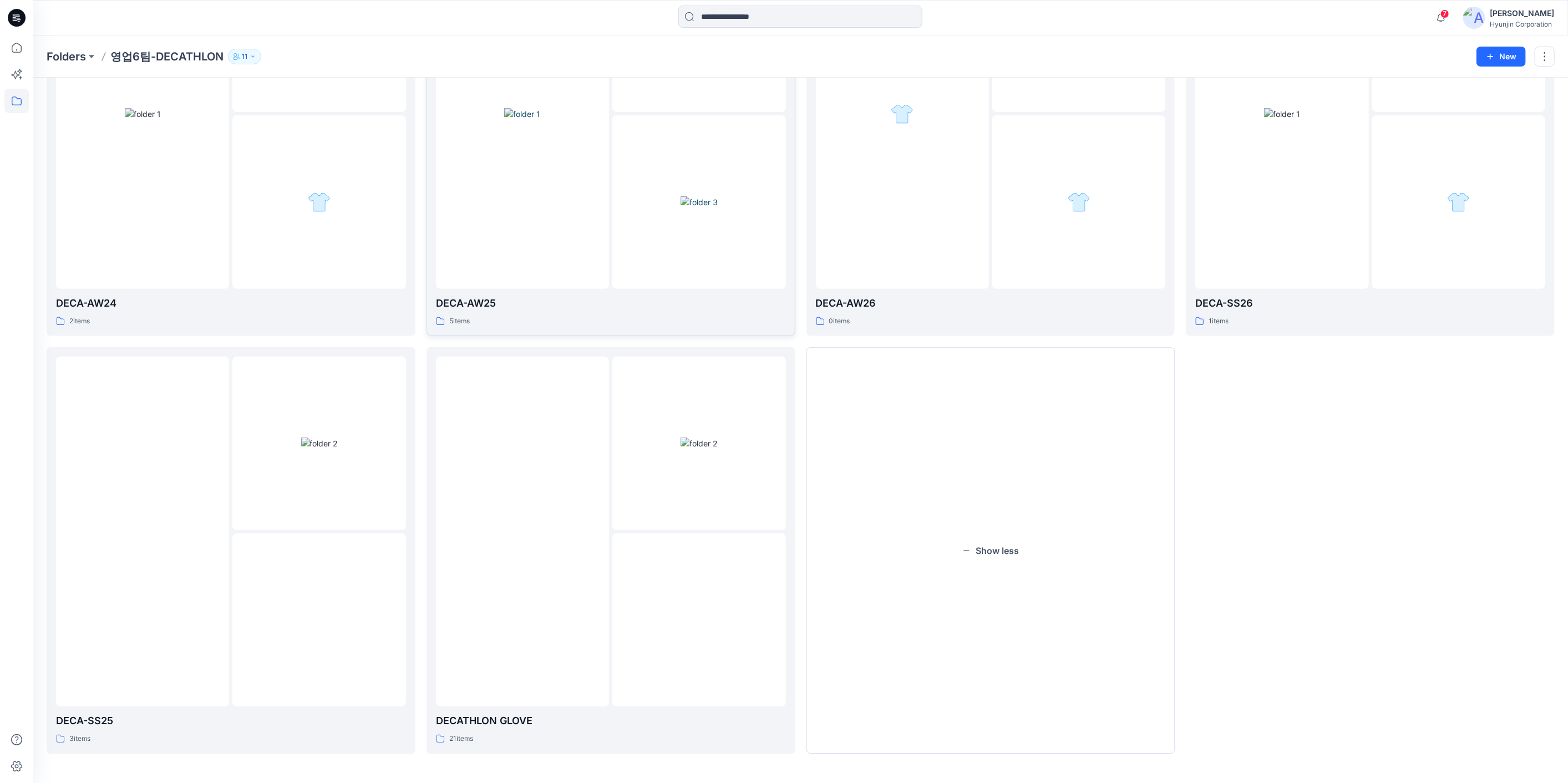
scroll to position [196, 0]
click at [301, 448] on img at bounding box center [319, 442] width 37 height 12
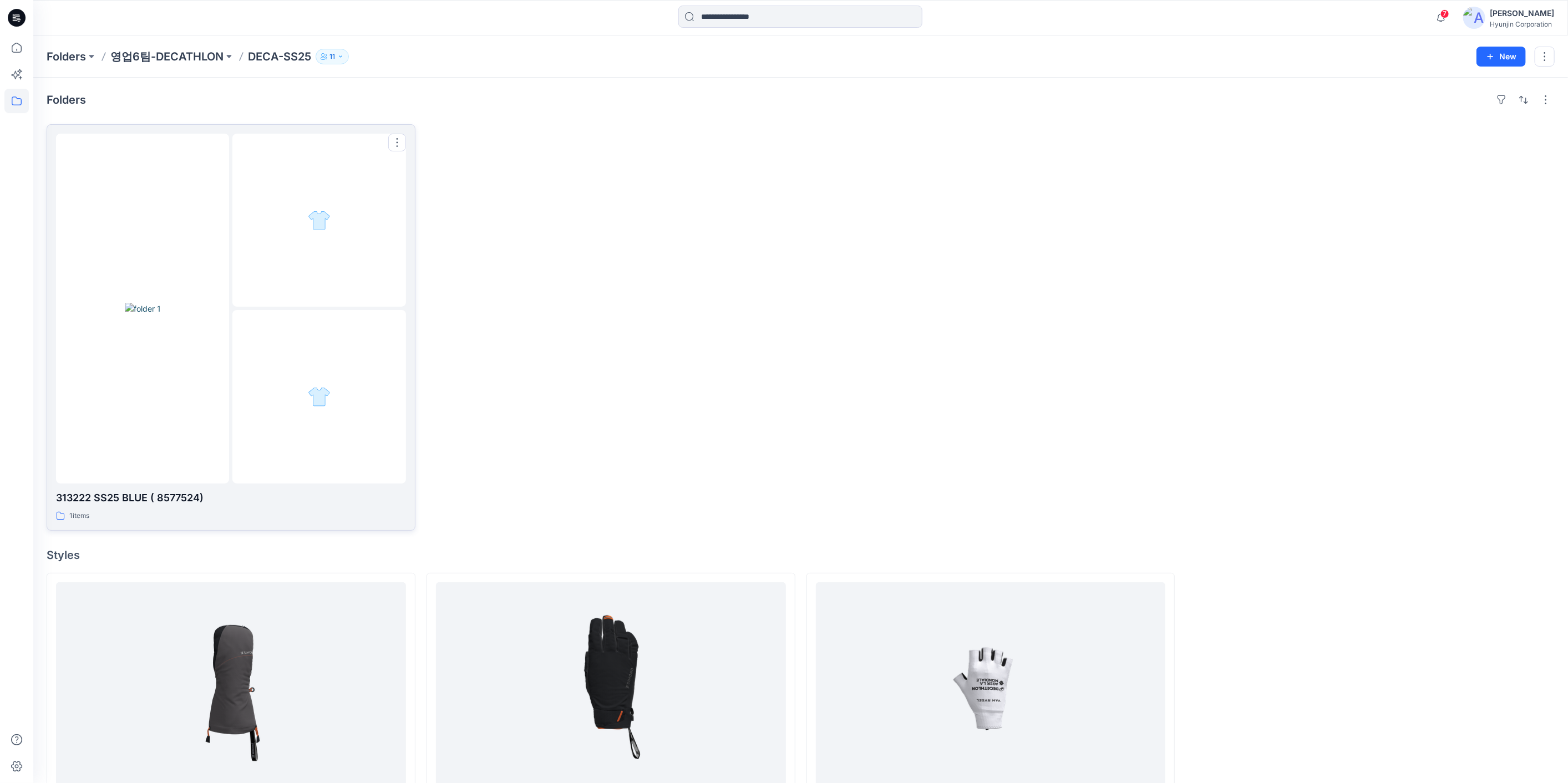
click at [301, 421] on div at bounding box center [318, 396] width 173 height 173
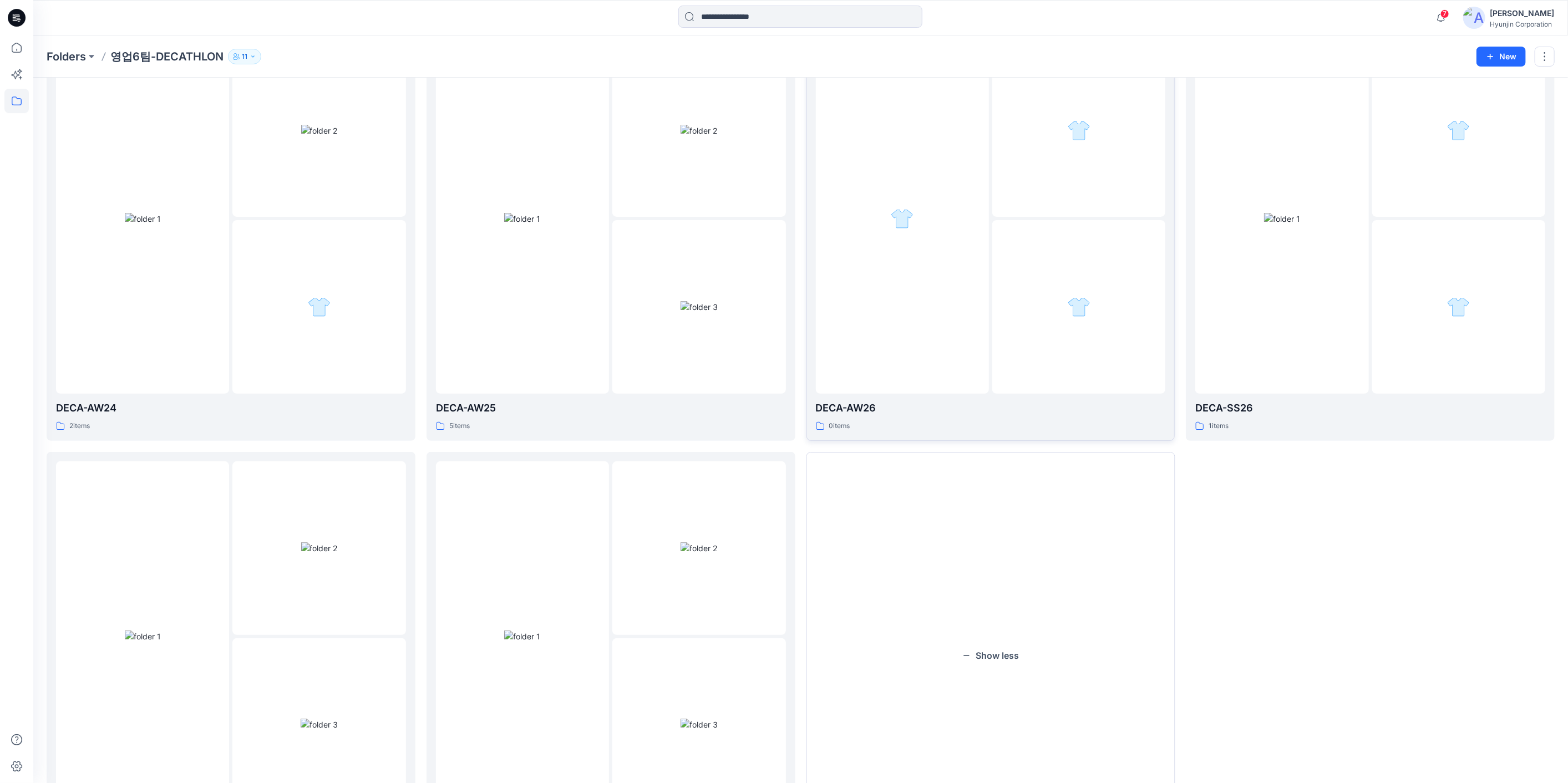
scroll to position [11, 0]
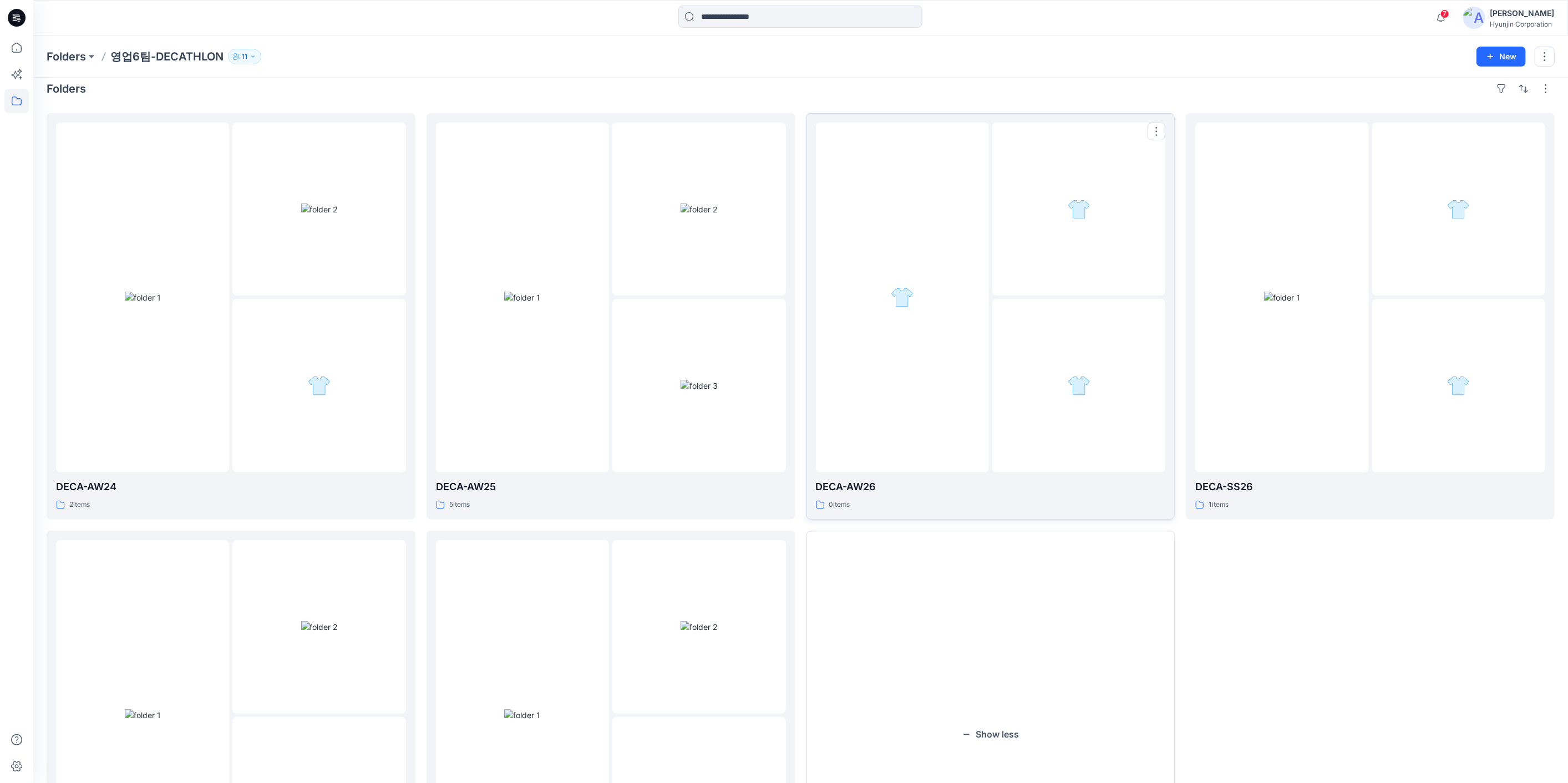
click at [1073, 354] on div at bounding box center [1079, 385] width 173 height 173
click at [1347, 268] on div at bounding box center [1281, 298] width 173 height 350
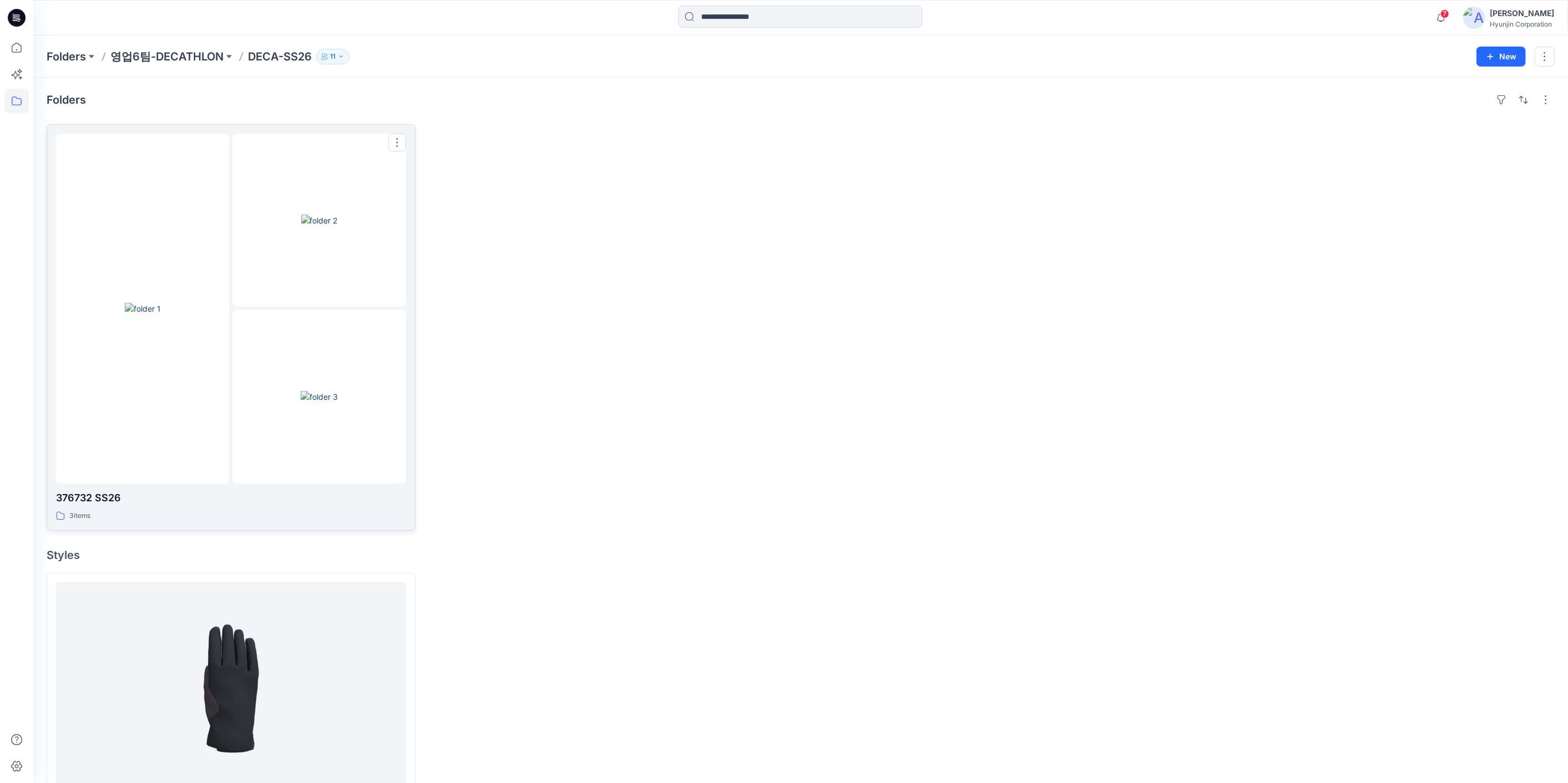
click at [335, 403] on img at bounding box center [318, 396] width 37 height 12
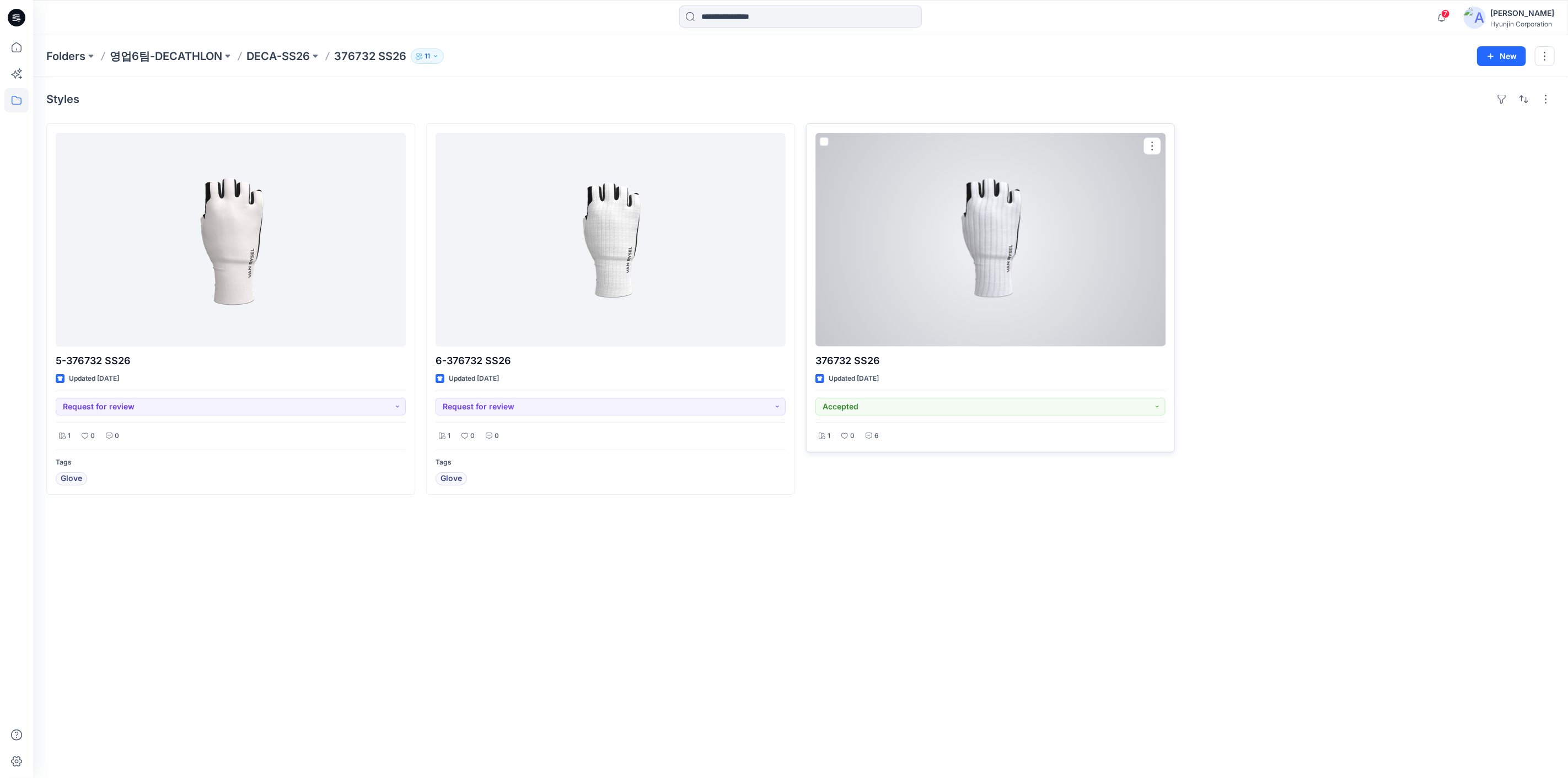
click at [907, 320] on div at bounding box center [990, 240] width 350 height 214
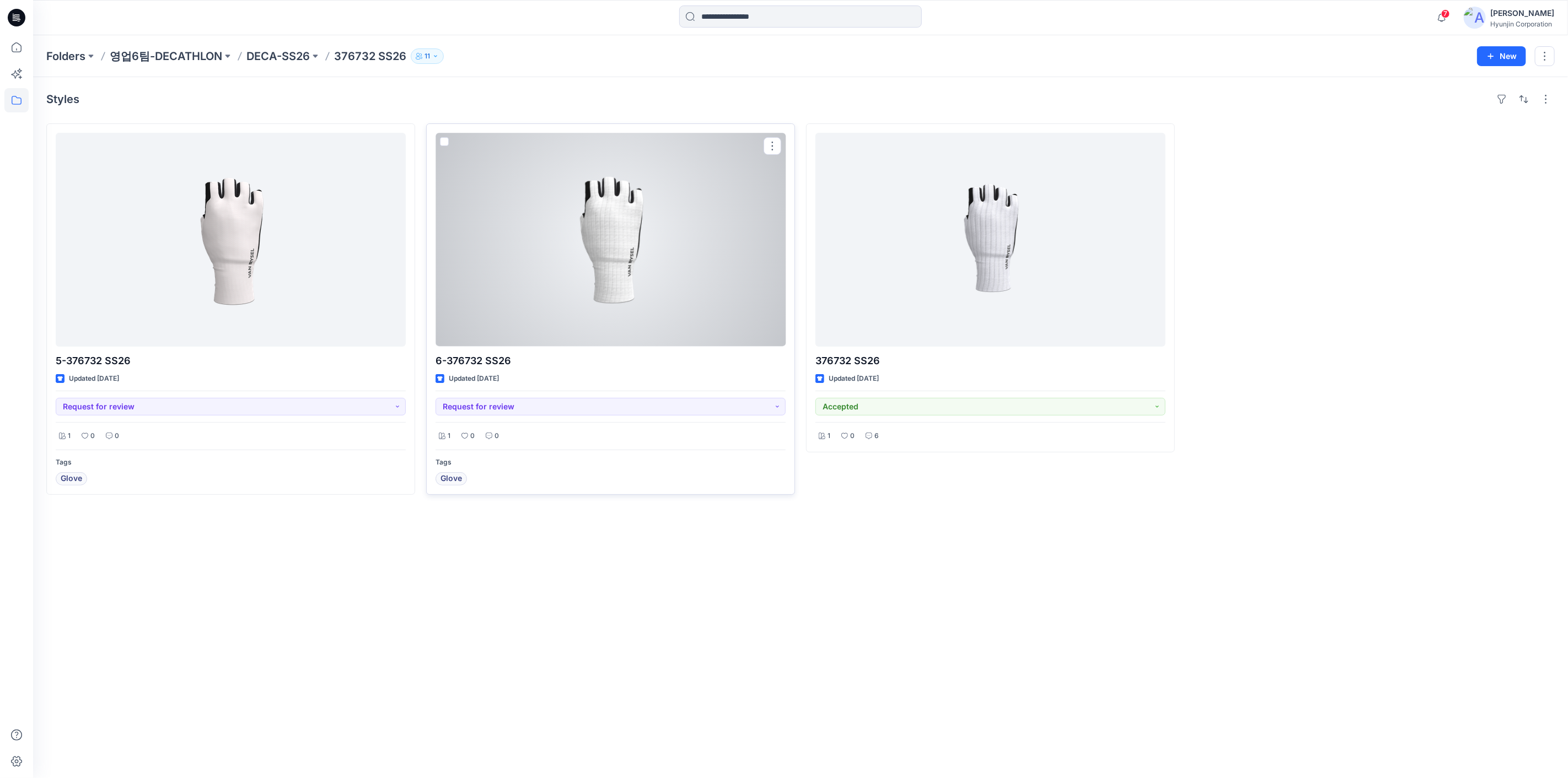
click at [603, 254] on div at bounding box center [611, 240] width 350 height 214
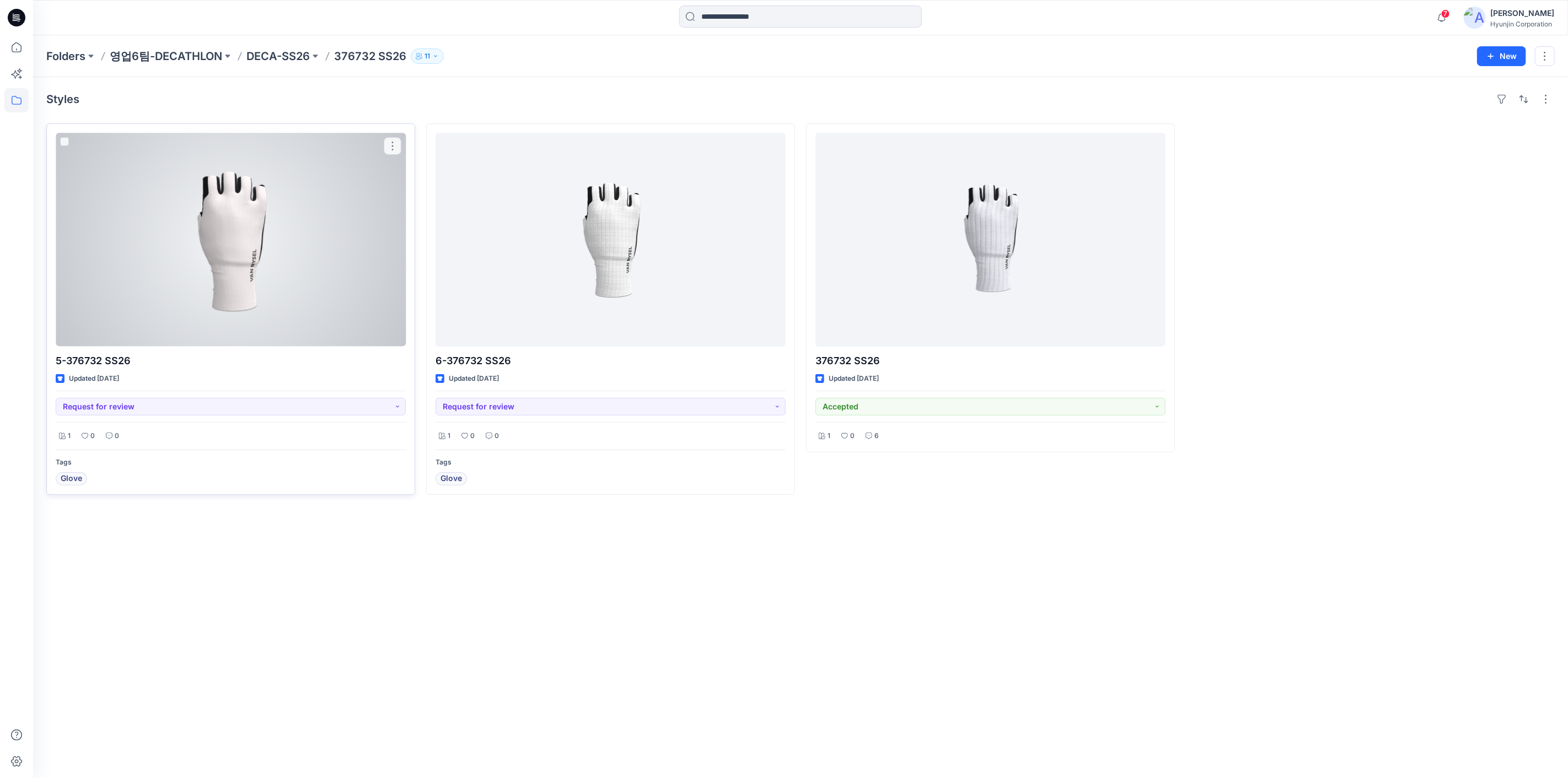
click at [179, 199] on div at bounding box center [230, 240] width 350 height 214
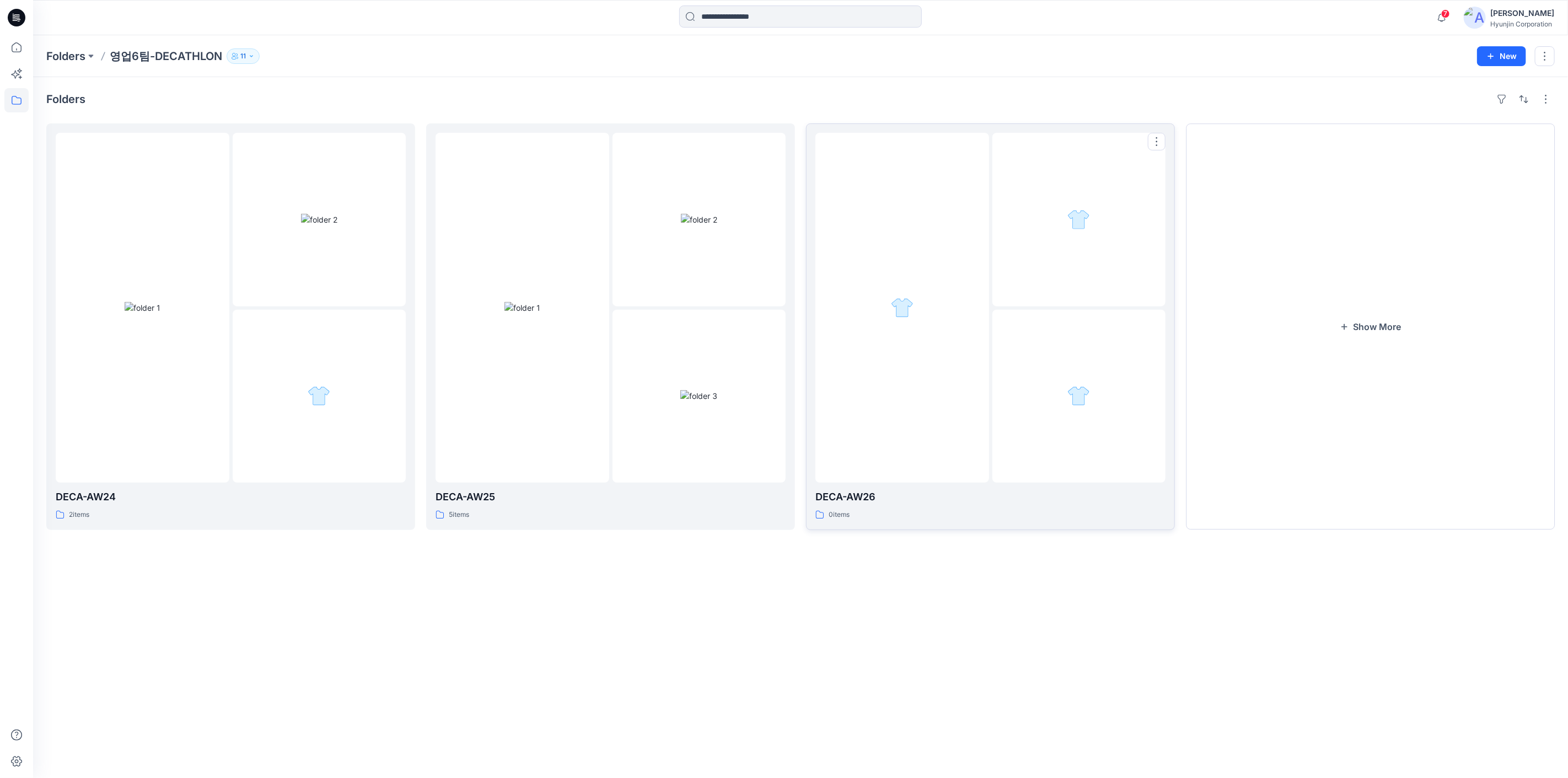
click at [956, 366] on div at bounding box center [902, 307] width 174 height 350
click at [301, 214] on img at bounding box center [319, 219] width 37 height 12
click at [299, 338] on div at bounding box center [319, 397] width 174 height 174
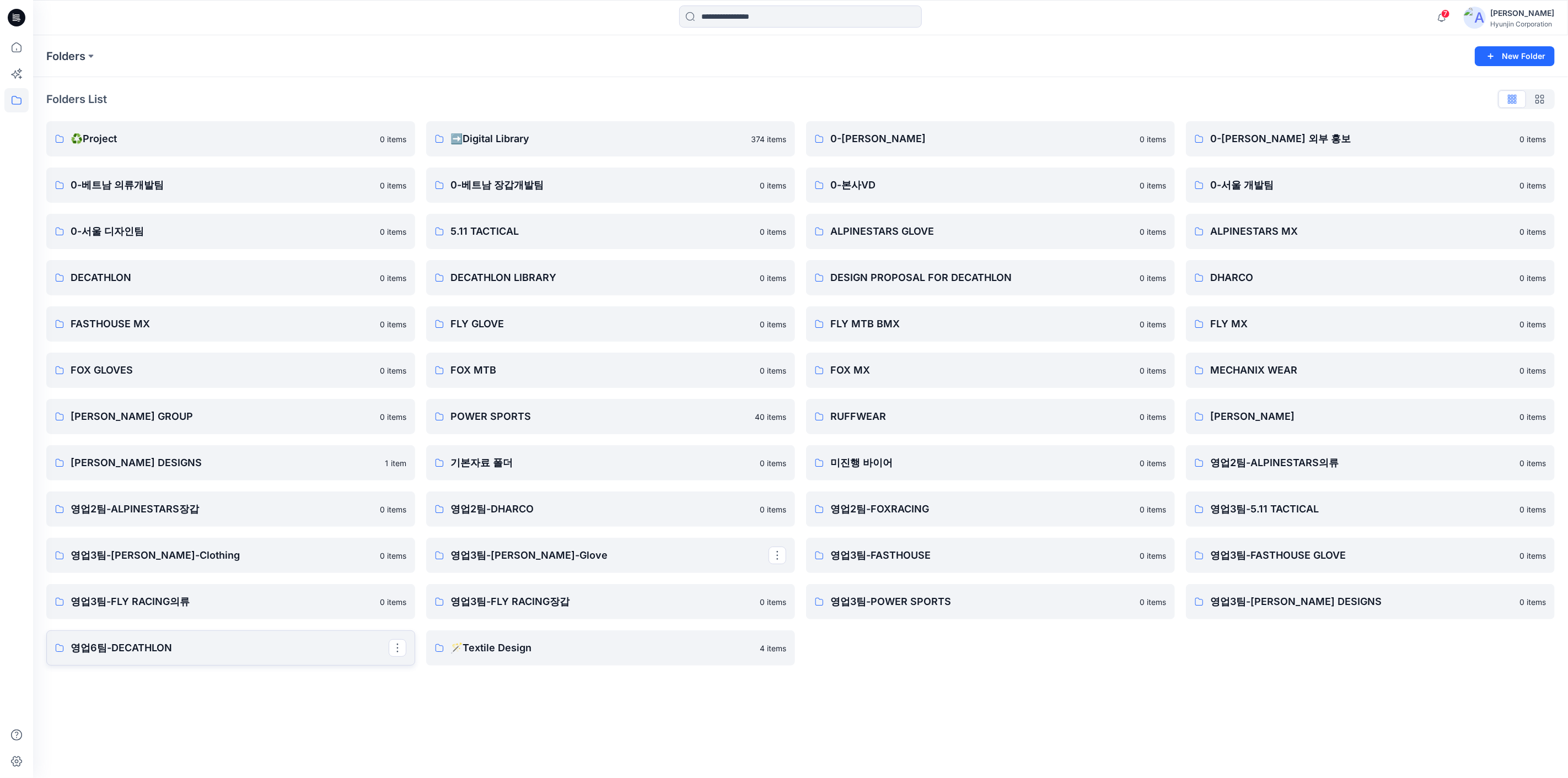
click at [180, 643] on p "영업6팀-DECATHLON" at bounding box center [229, 648] width 318 height 15
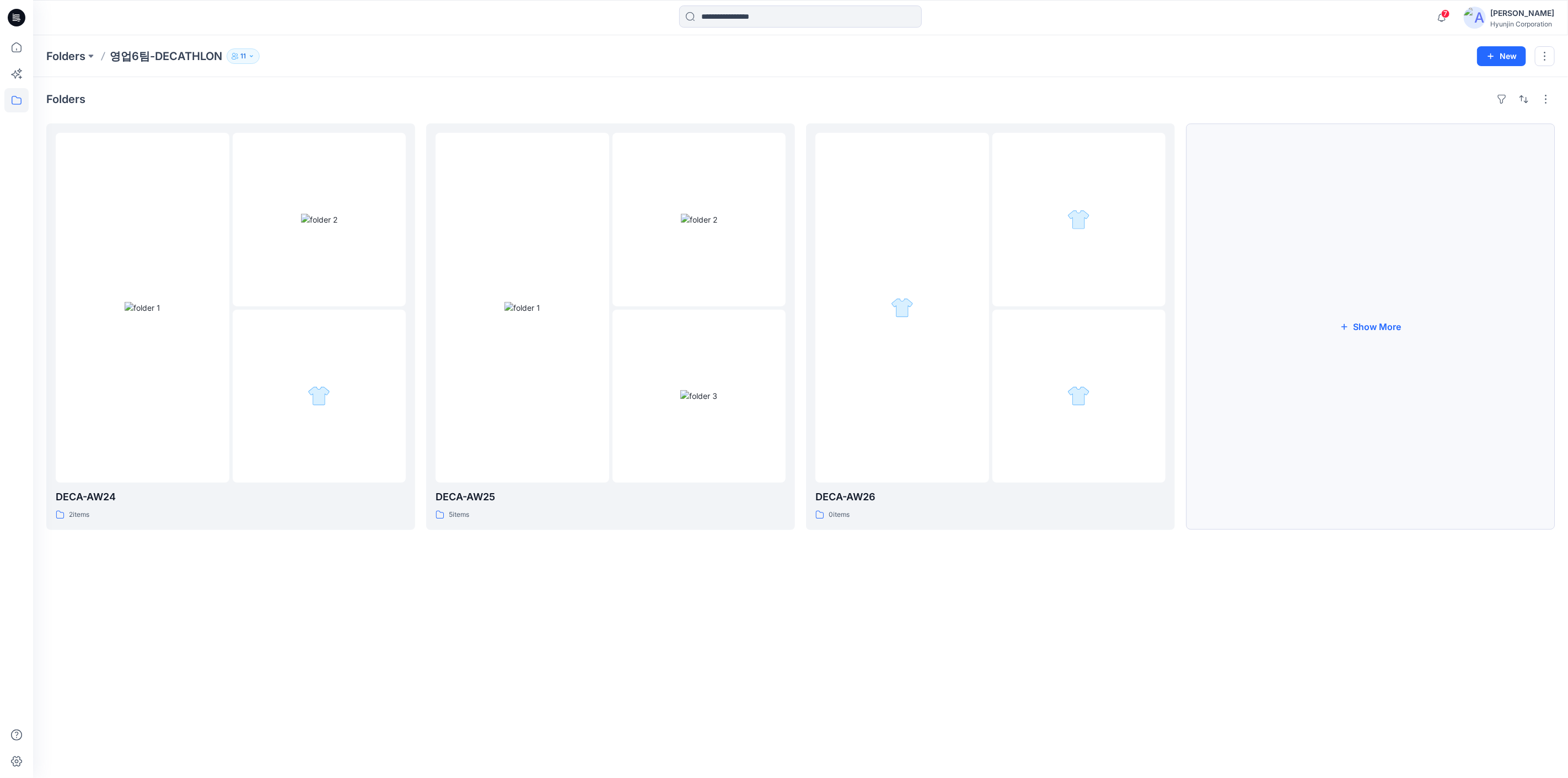
click at [1412, 342] on button "Show More" at bounding box center [1370, 327] width 369 height 406
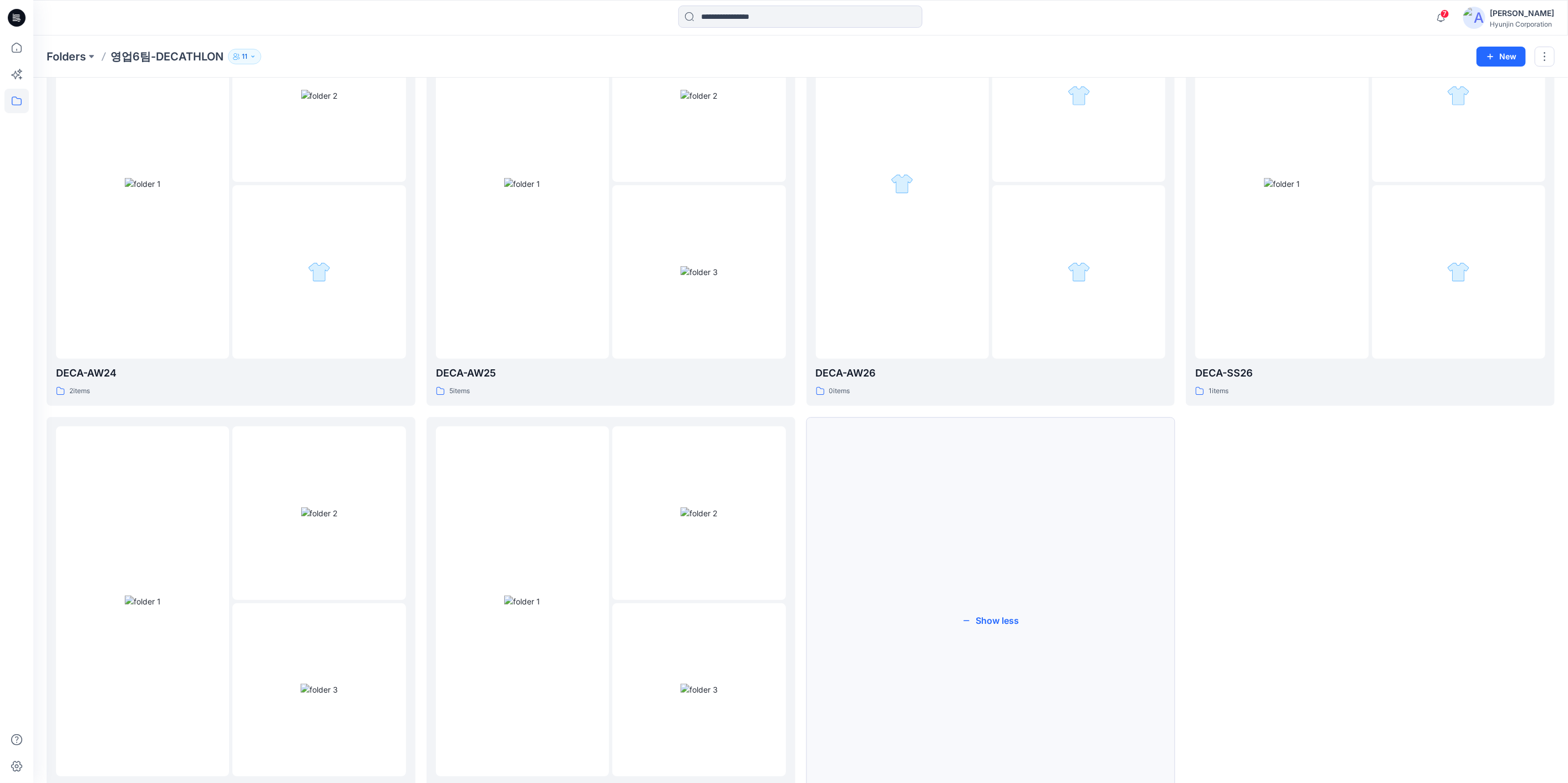
scroll to position [196, 0]
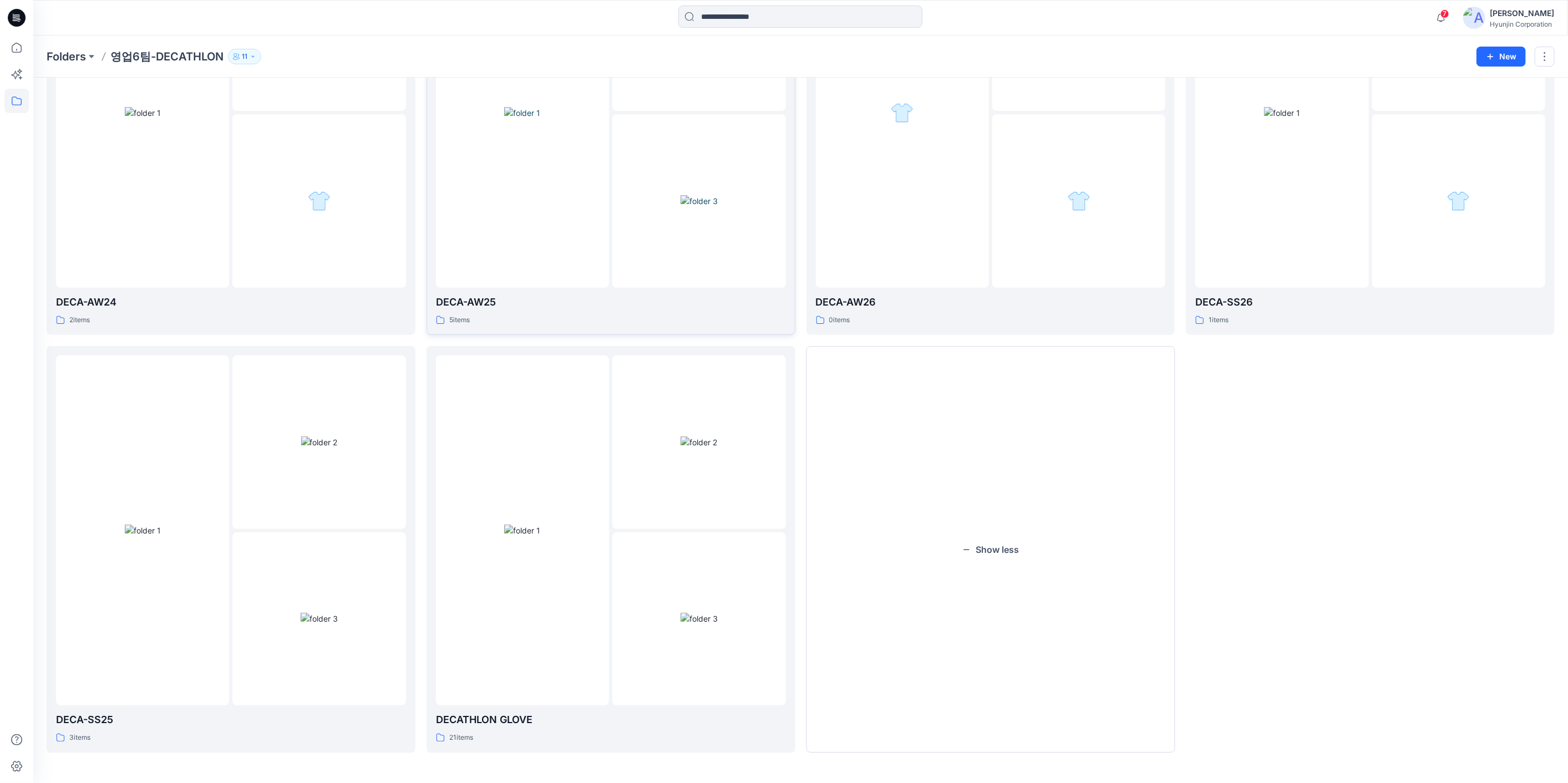
click at [683, 205] on img at bounding box center [698, 201] width 37 height 12
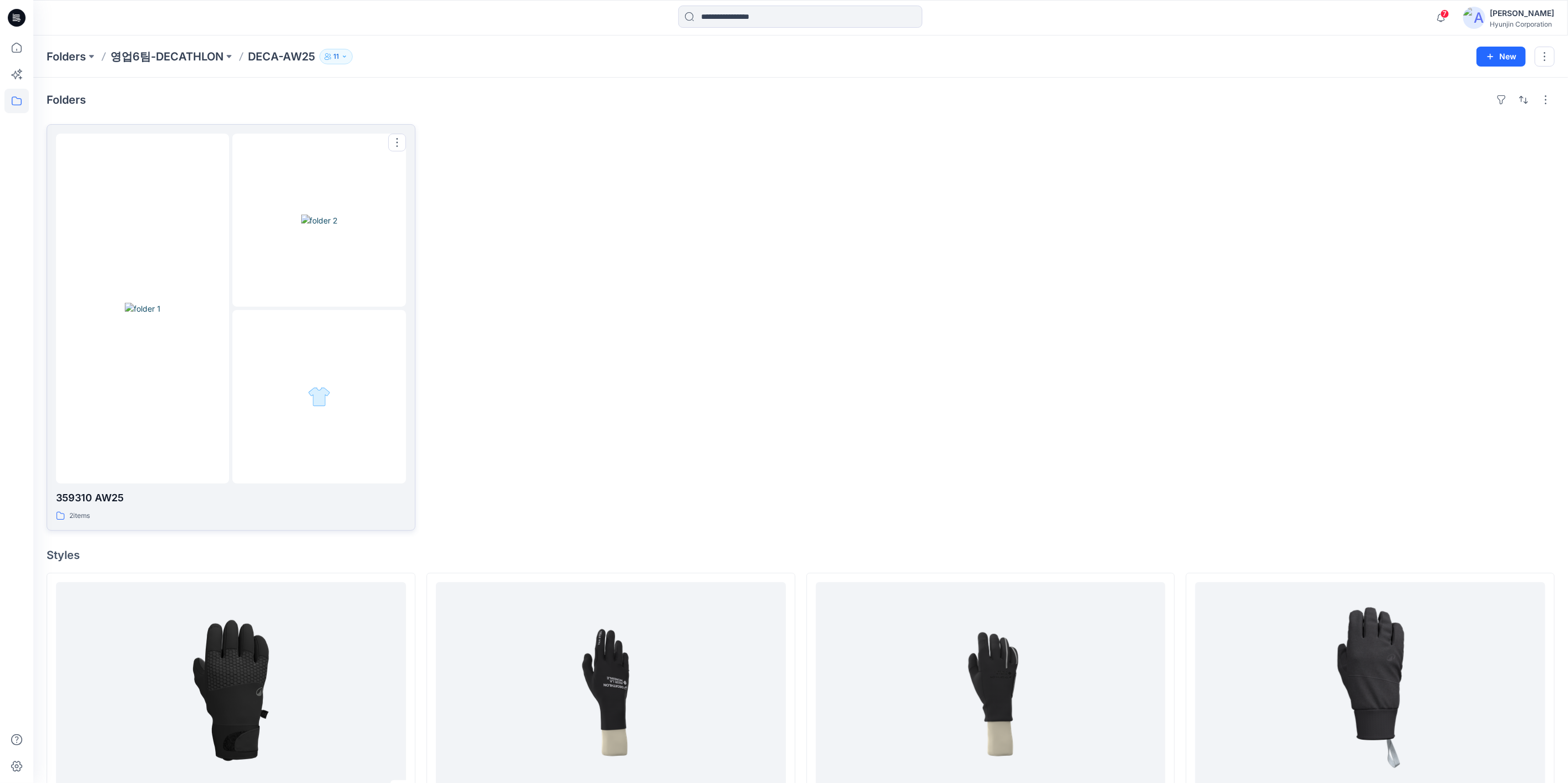
click at [385, 259] on div at bounding box center [318, 220] width 173 height 173
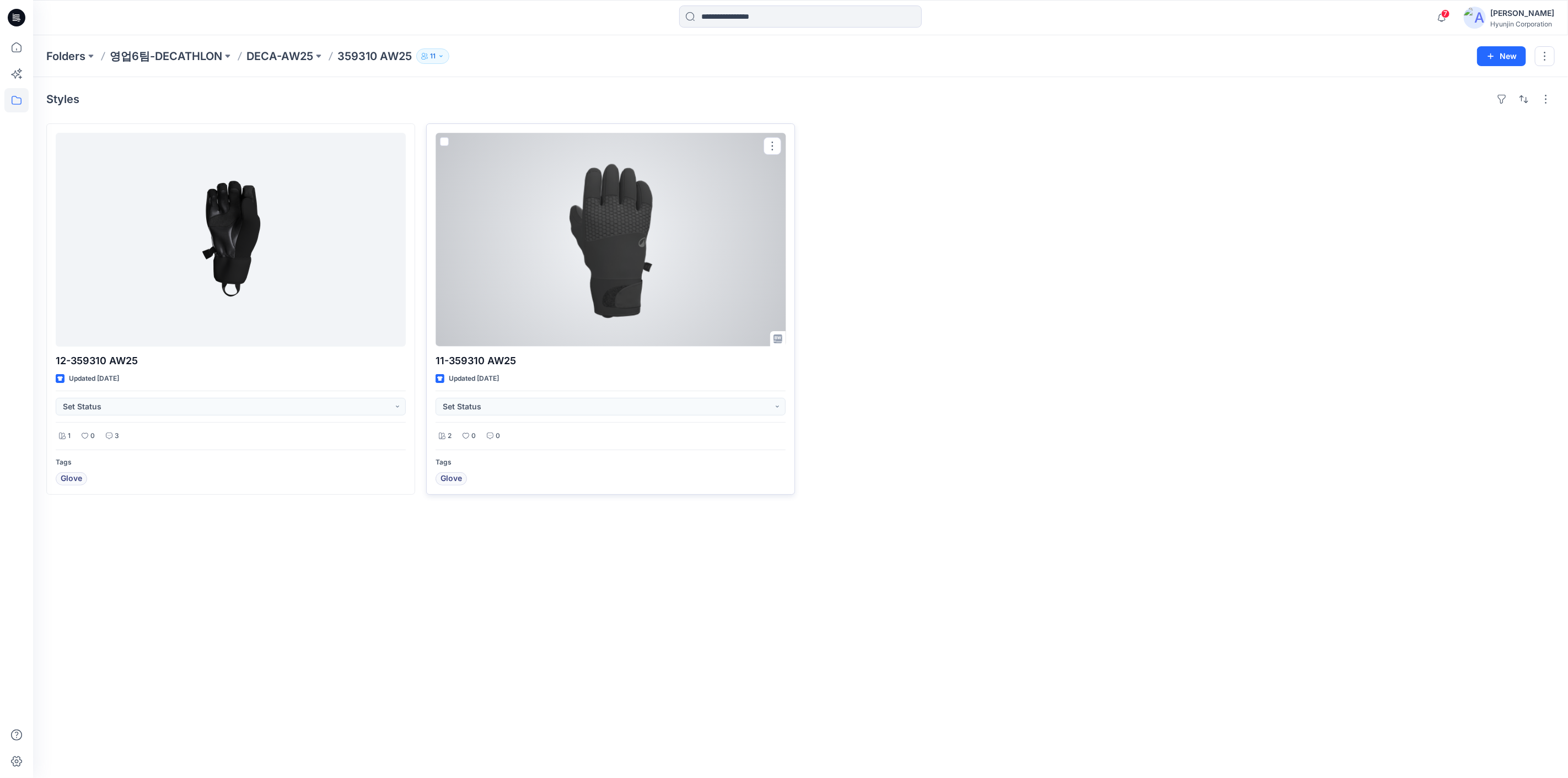
click at [530, 293] on div at bounding box center [611, 240] width 350 height 214
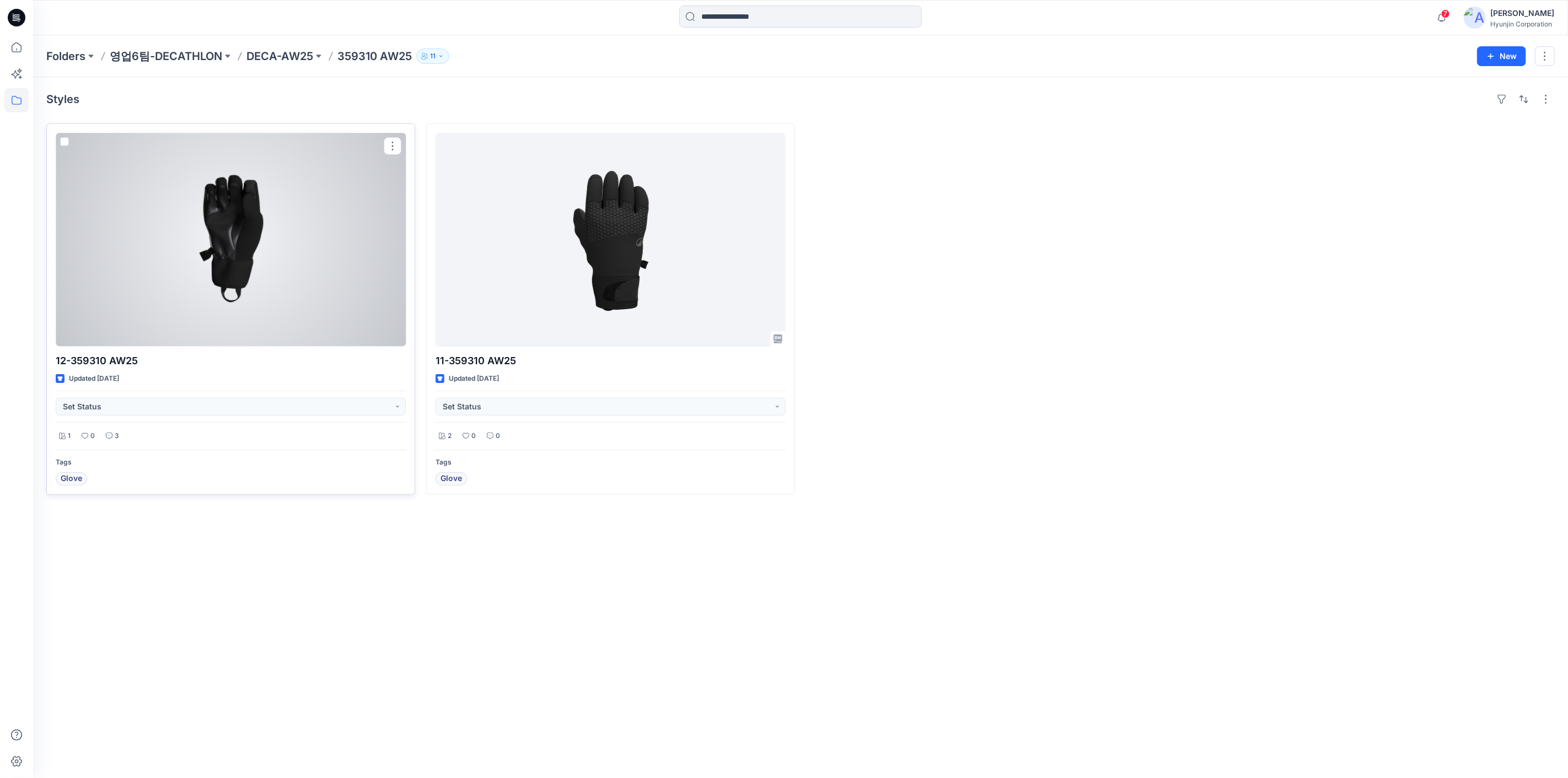
click at [219, 160] on div at bounding box center [230, 240] width 350 height 214
click at [197, 220] on div at bounding box center [230, 240] width 350 height 214
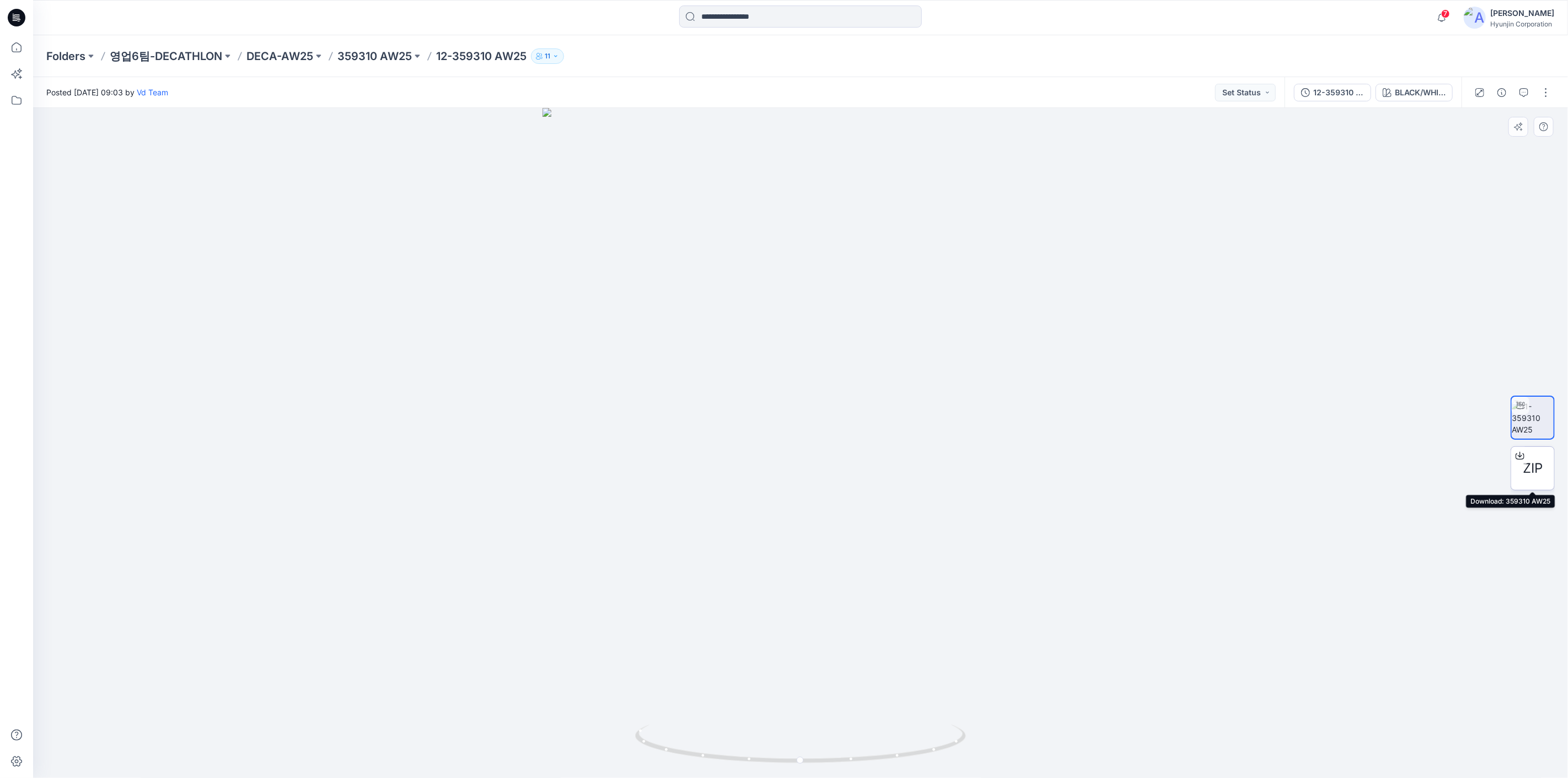
click at [1520, 460] on div at bounding box center [1520, 456] width 18 height 18
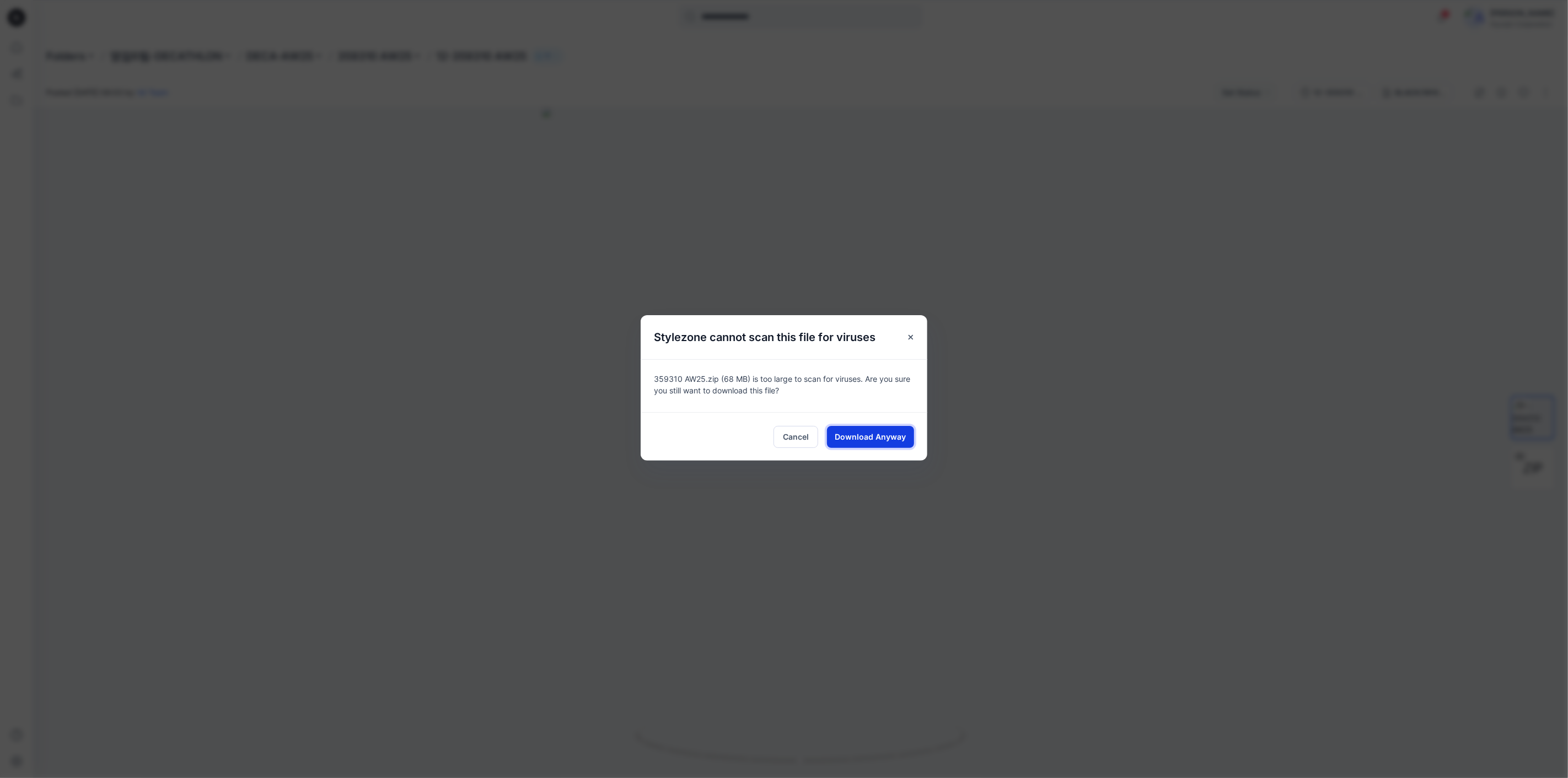
click at [885, 440] on span "Download Anyway" at bounding box center [871, 437] width 71 height 12
